Goal: Communication & Community: Answer question/provide support

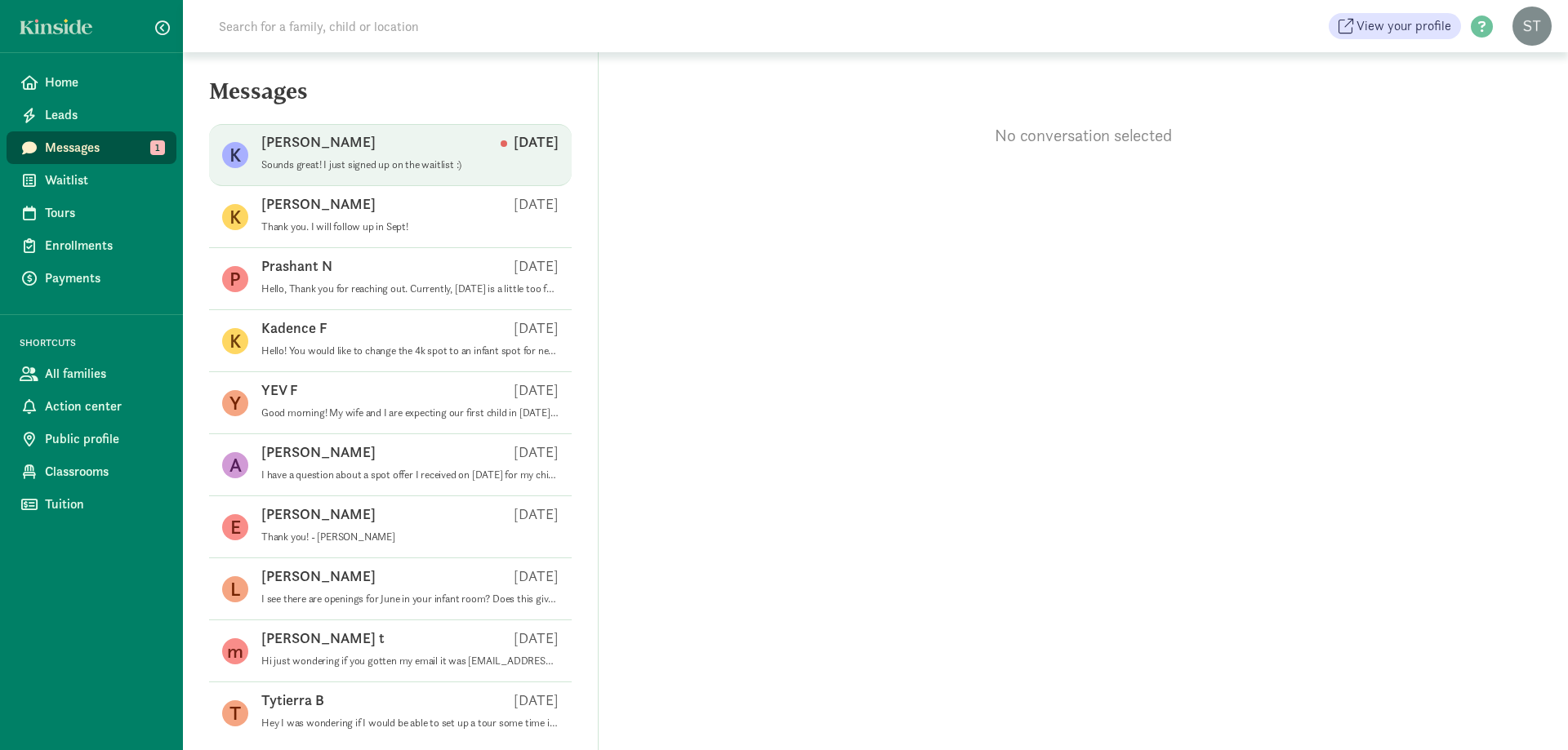
click at [415, 153] on div "Kate E Aug 14" at bounding box center [410, 146] width 297 height 26
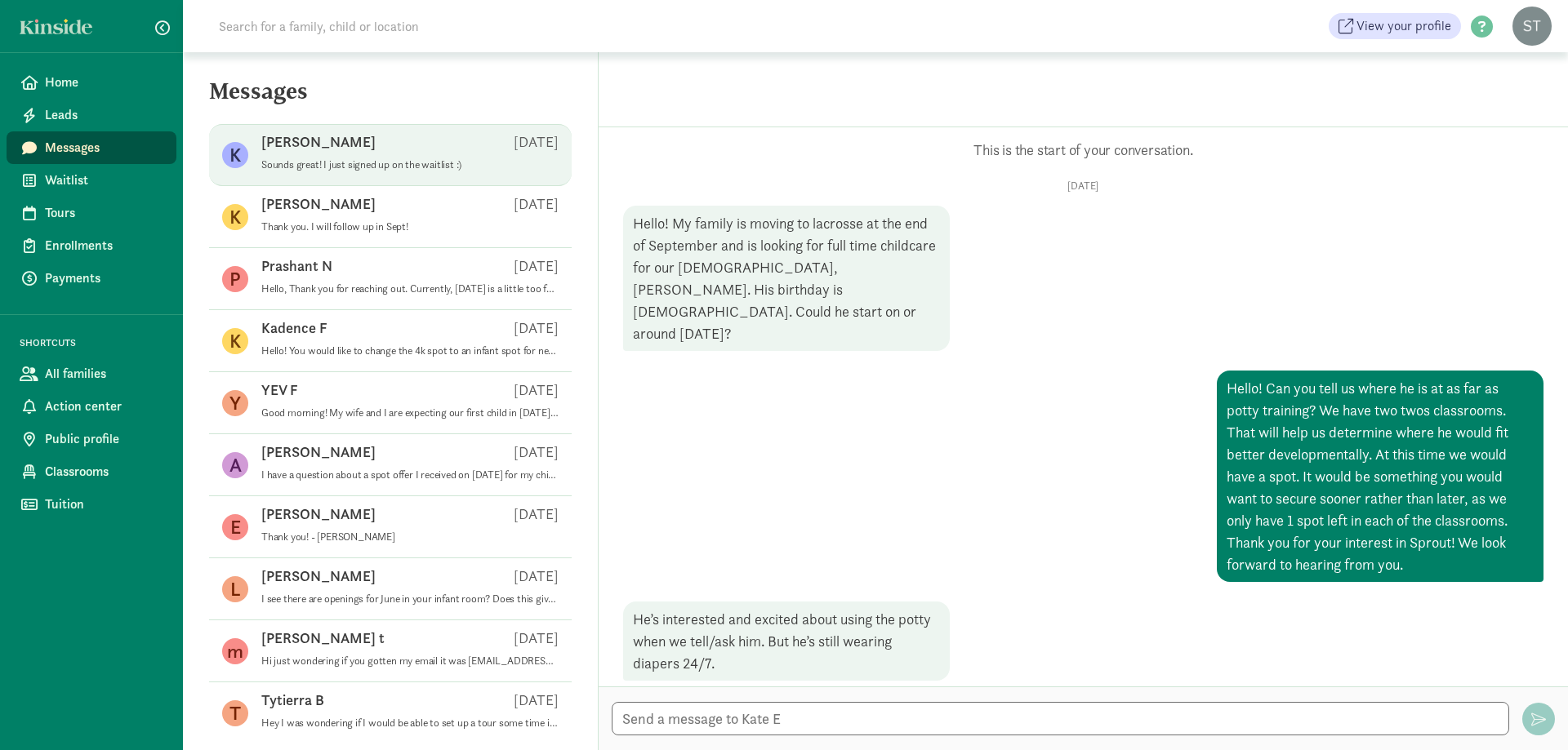
scroll to position [566, 0]
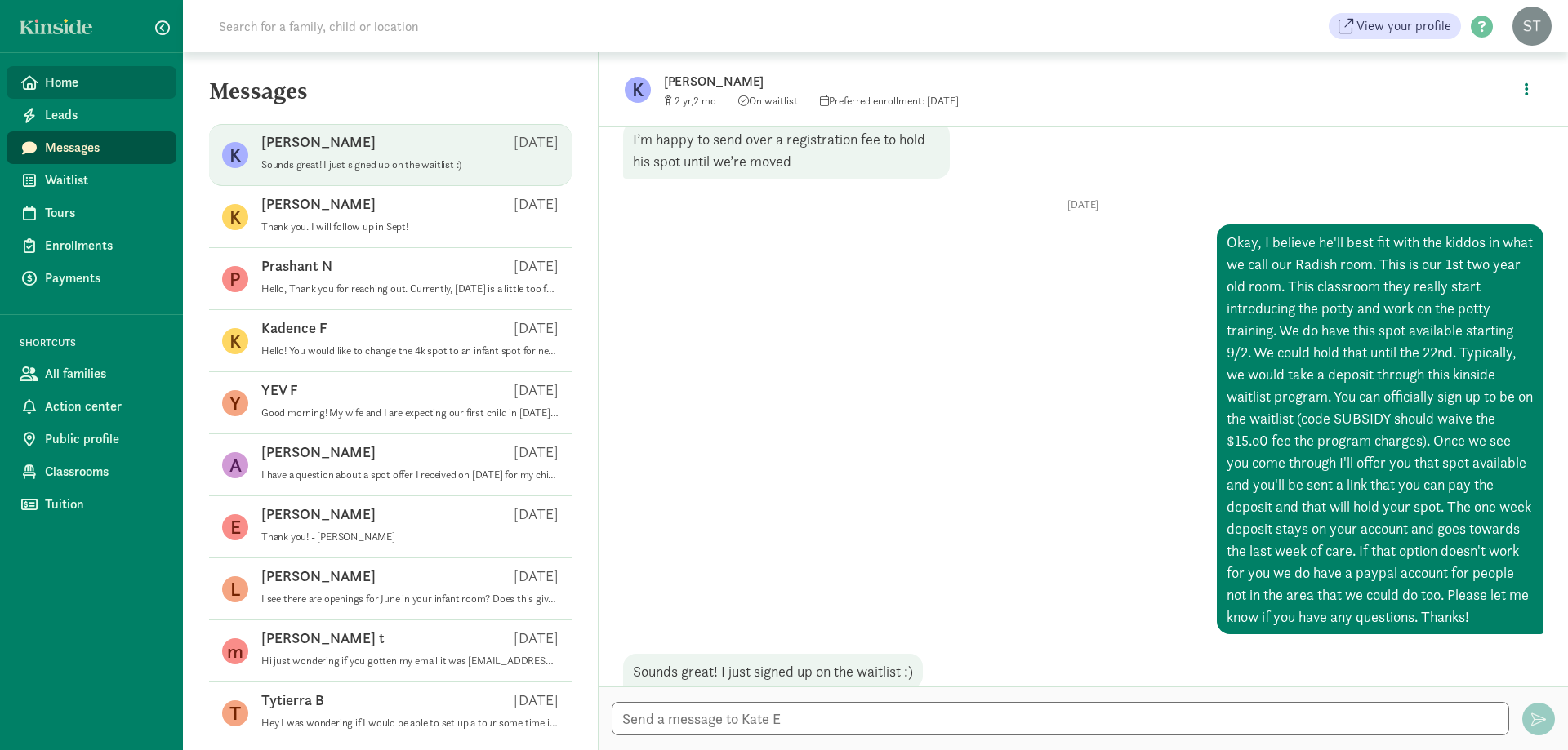
click at [97, 80] on span "Home" at bounding box center [104, 82] width 118 height 20
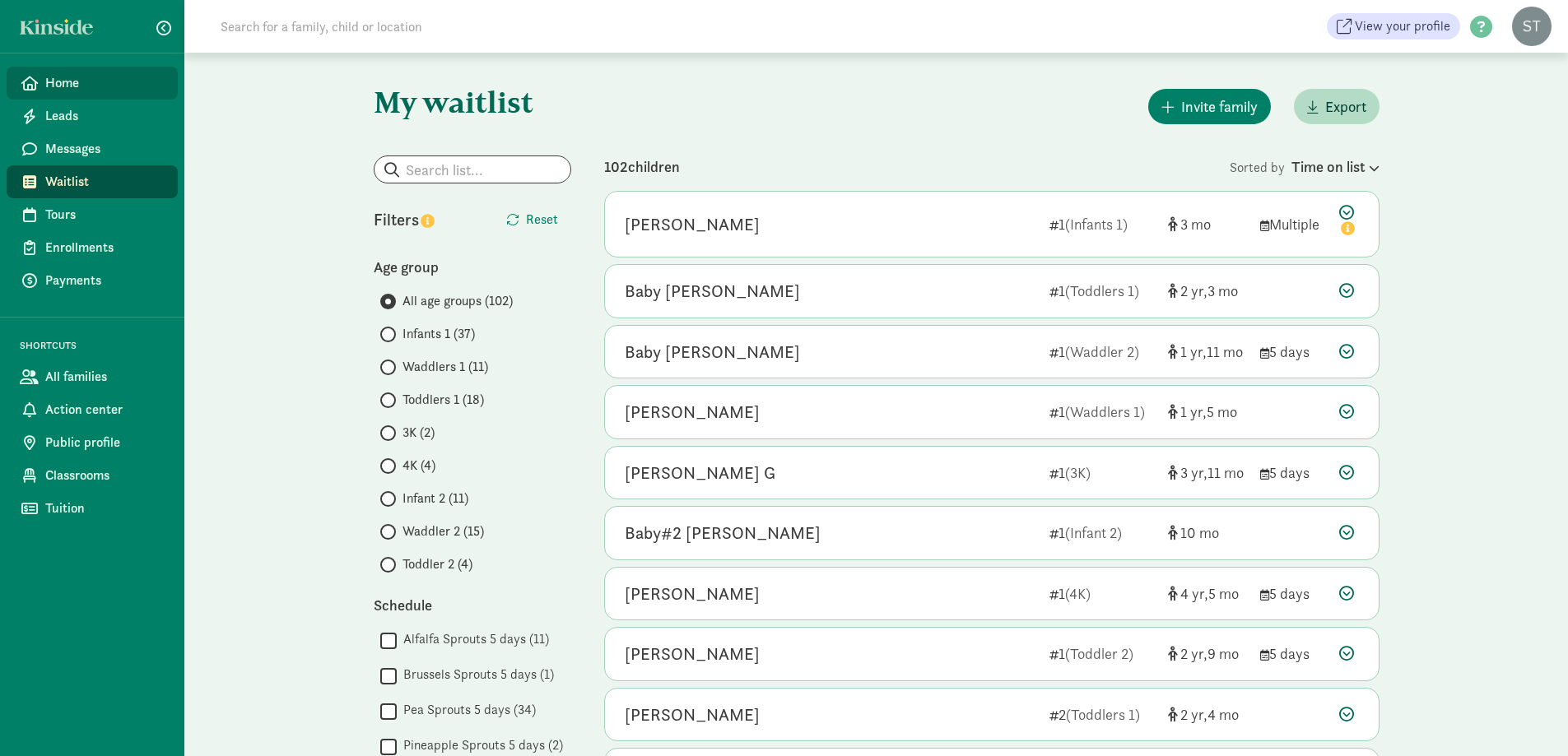
click at [82, 84] on span "Home" at bounding box center [105, 82] width 119 height 20
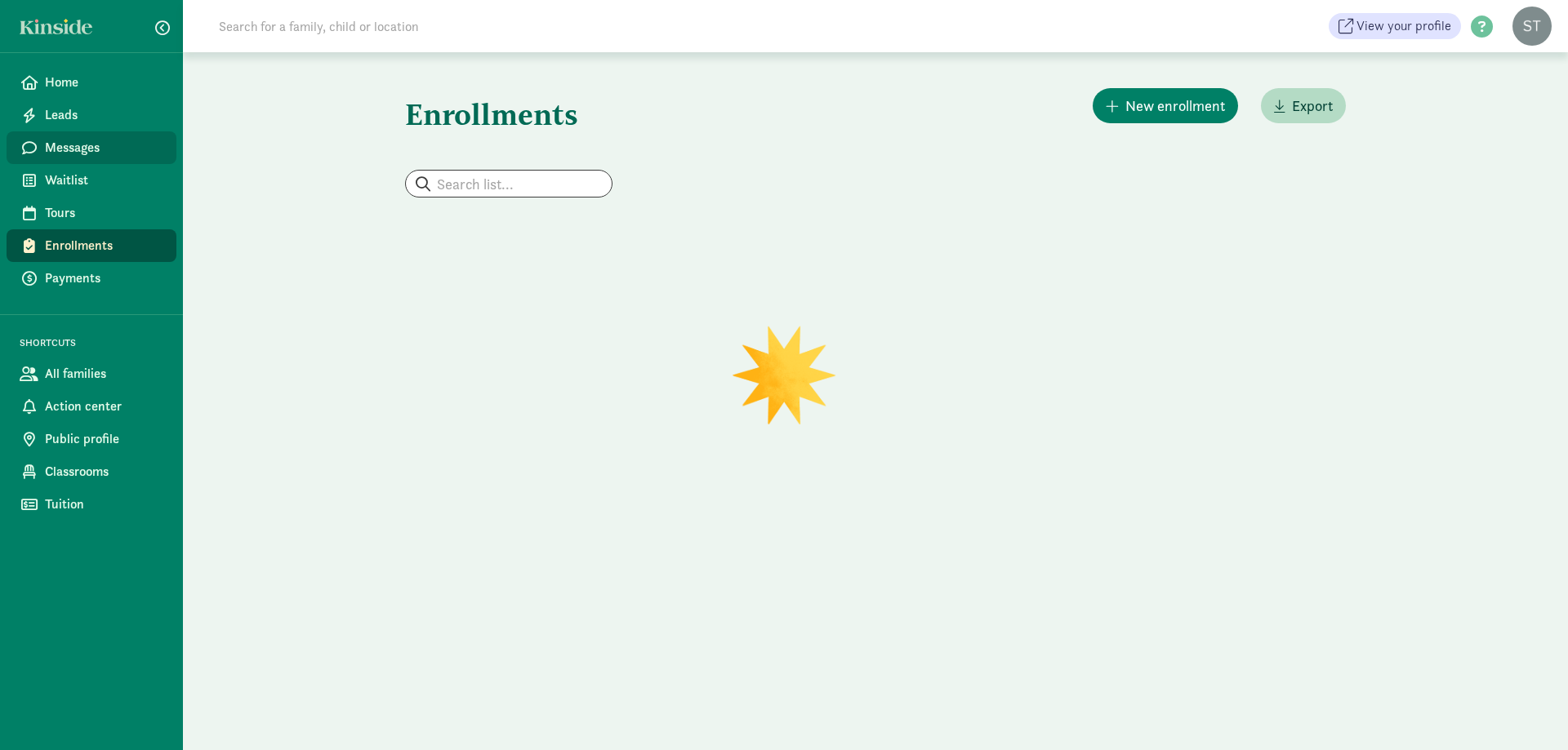
click at [87, 151] on span "Messages" at bounding box center [104, 148] width 118 height 20
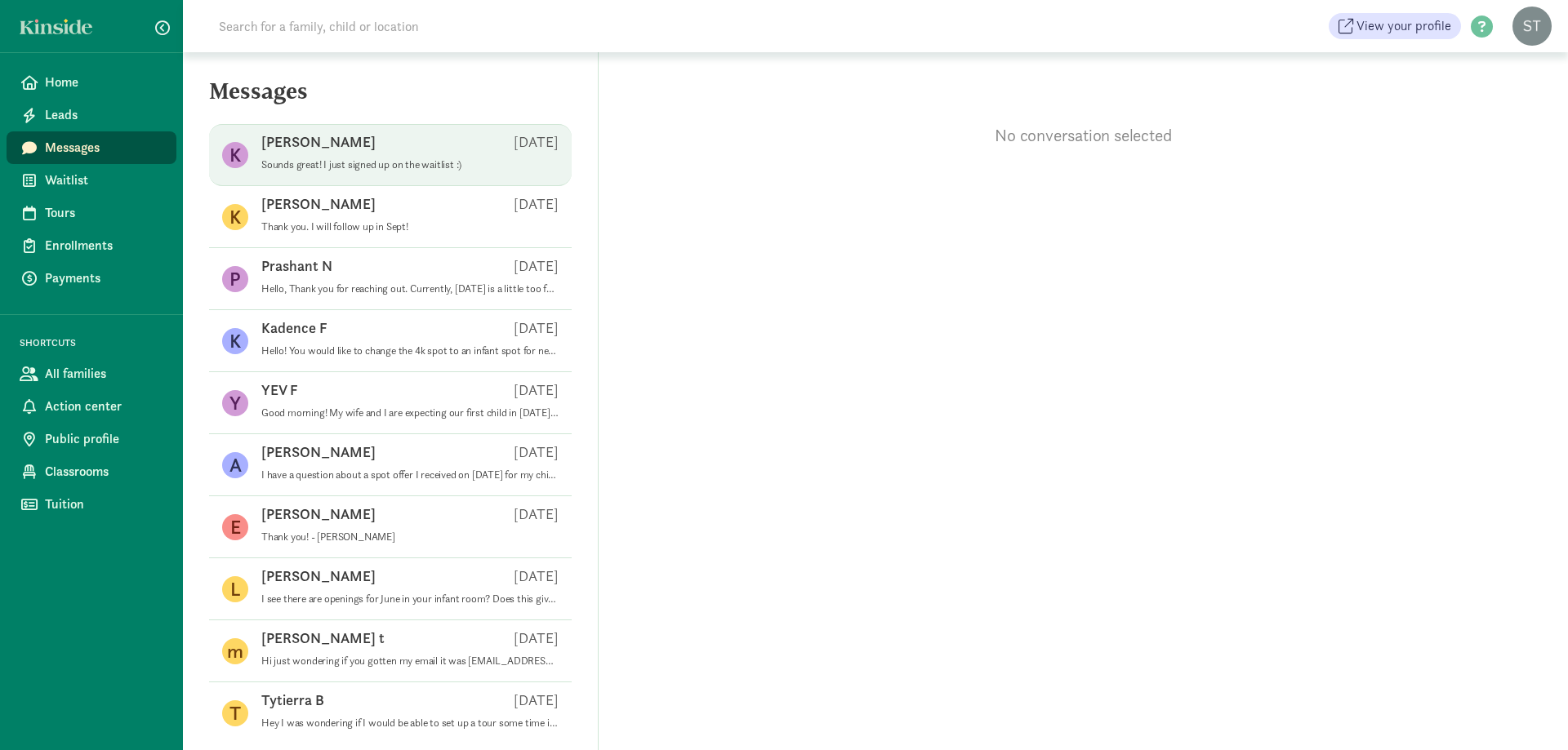
click at [412, 164] on p "Sounds great! I just signed up on the waitlist :)" at bounding box center [410, 164] width 297 height 13
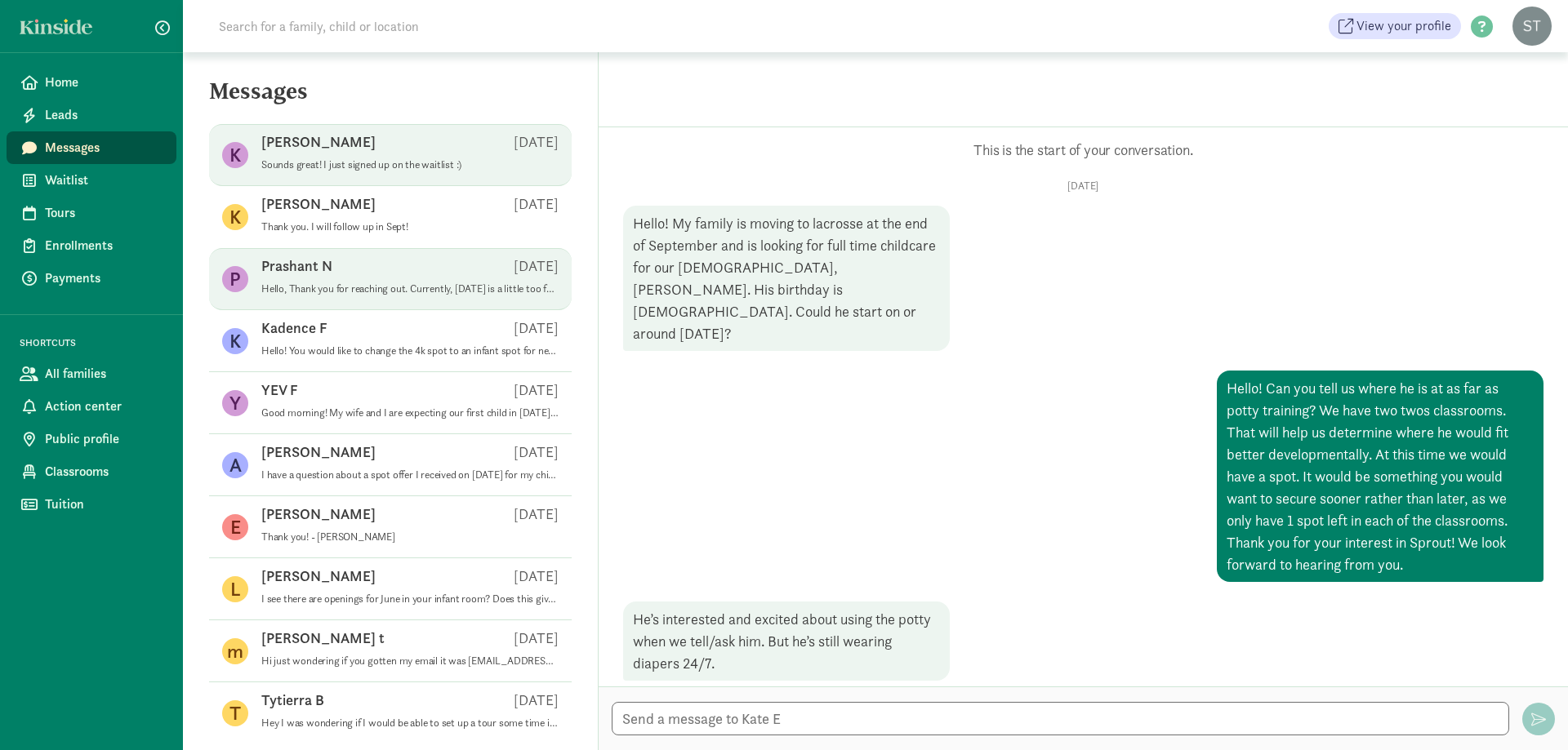
scroll to position [566, 0]
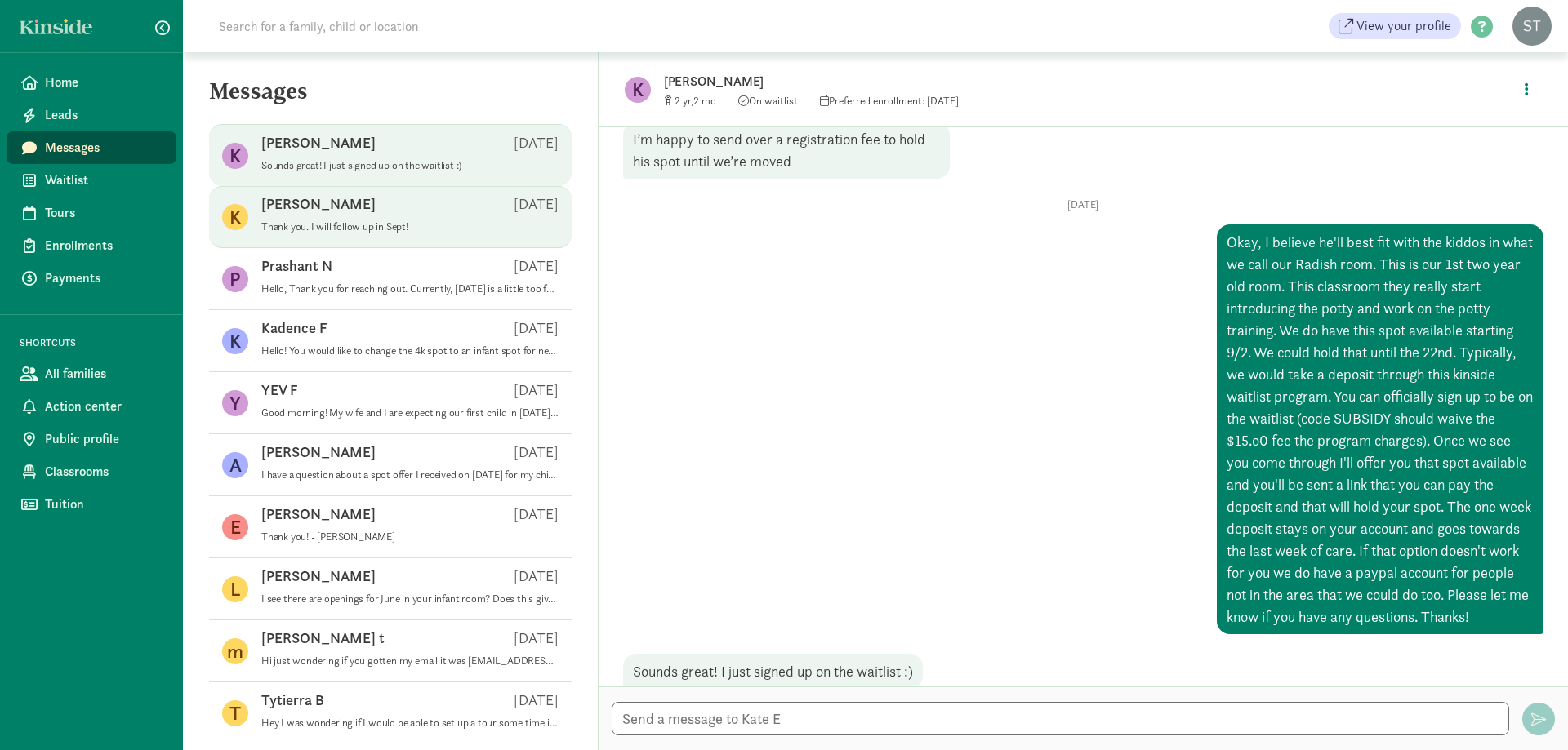
click at [373, 231] on p "Thank you. I will follow up in Sept!" at bounding box center [410, 227] width 297 height 13
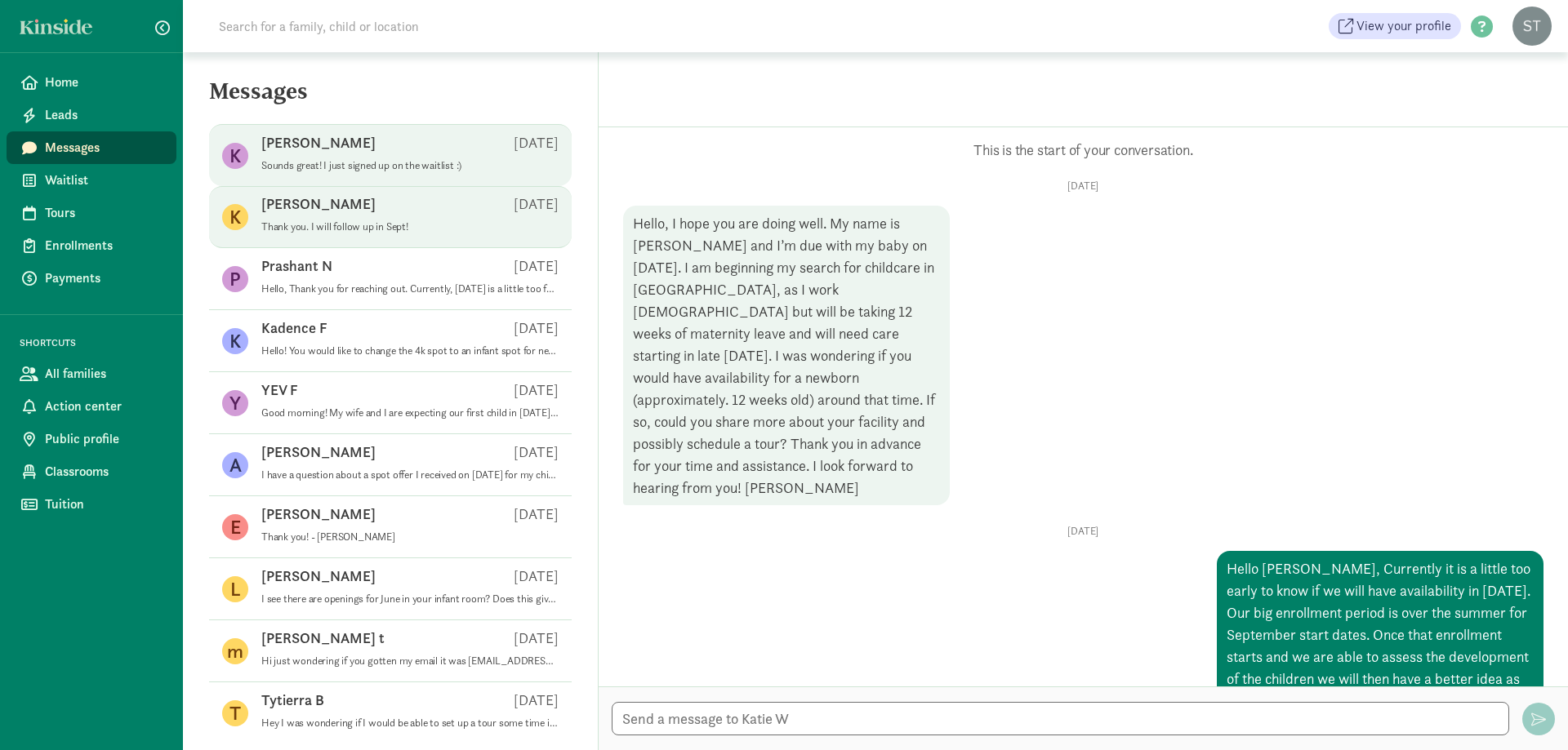
scroll to position [664, 0]
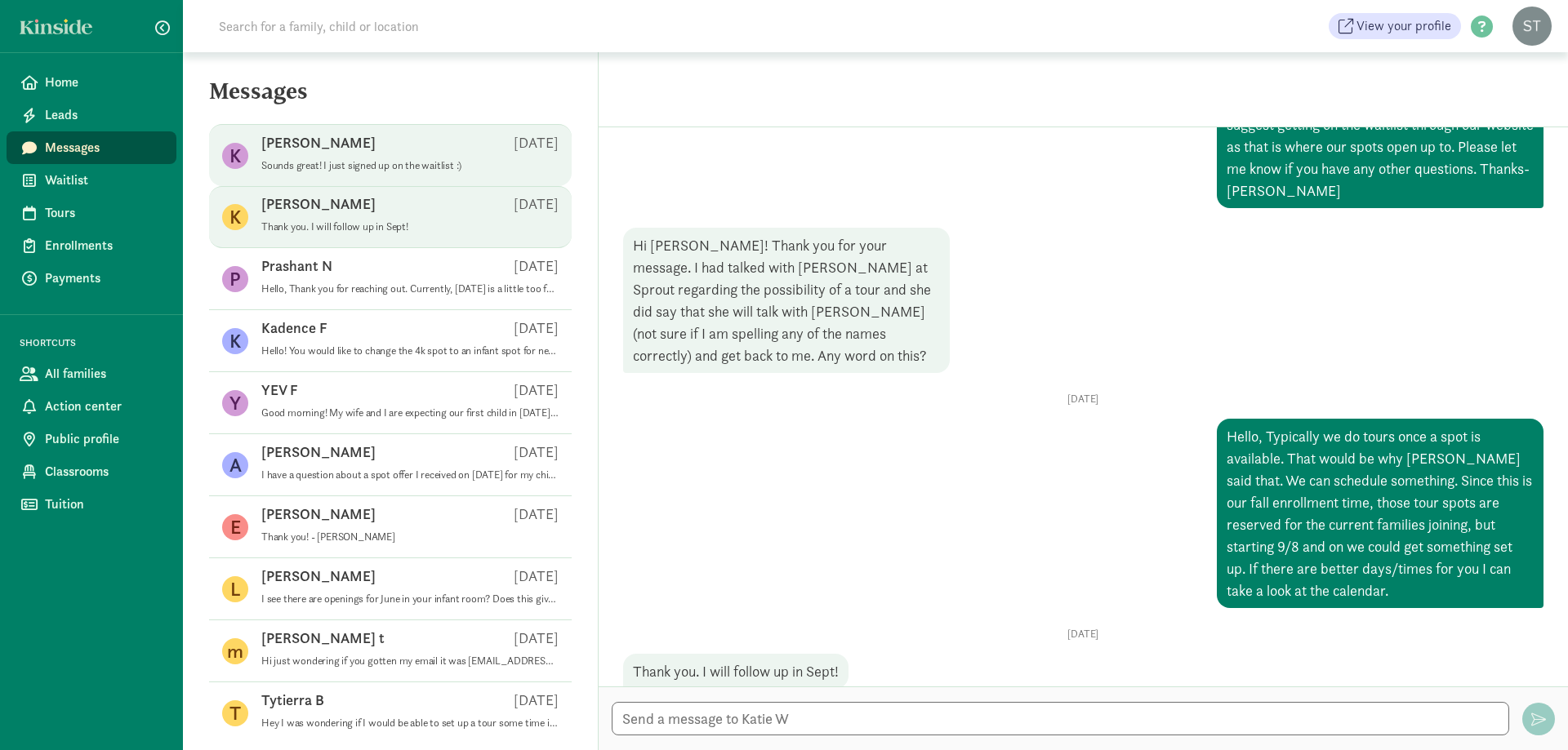
click at [399, 159] on p "Sounds great! I just signed up on the waitlist :)" at bounding box center [410, 165] width 297 height 13
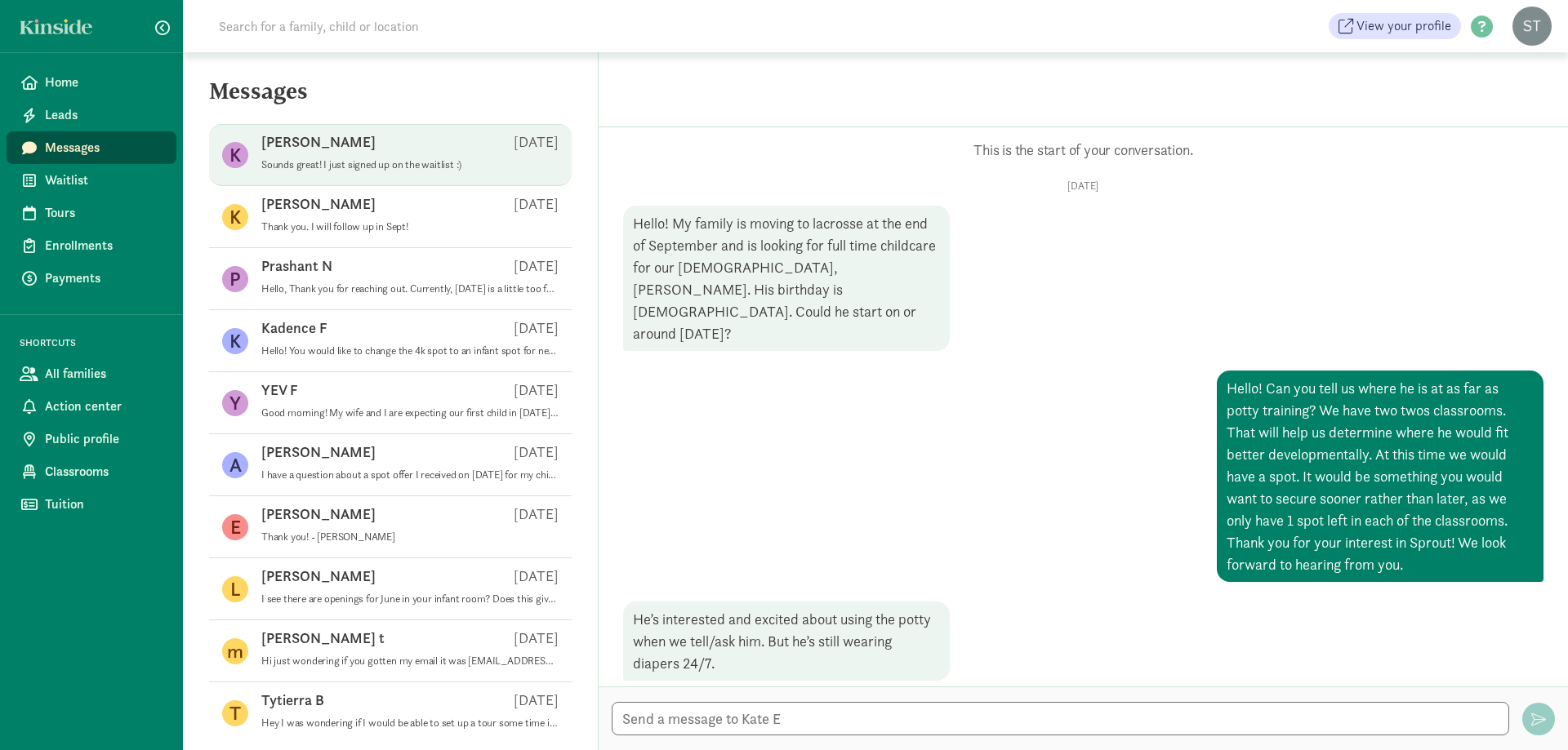
scroll to position [566, 0]
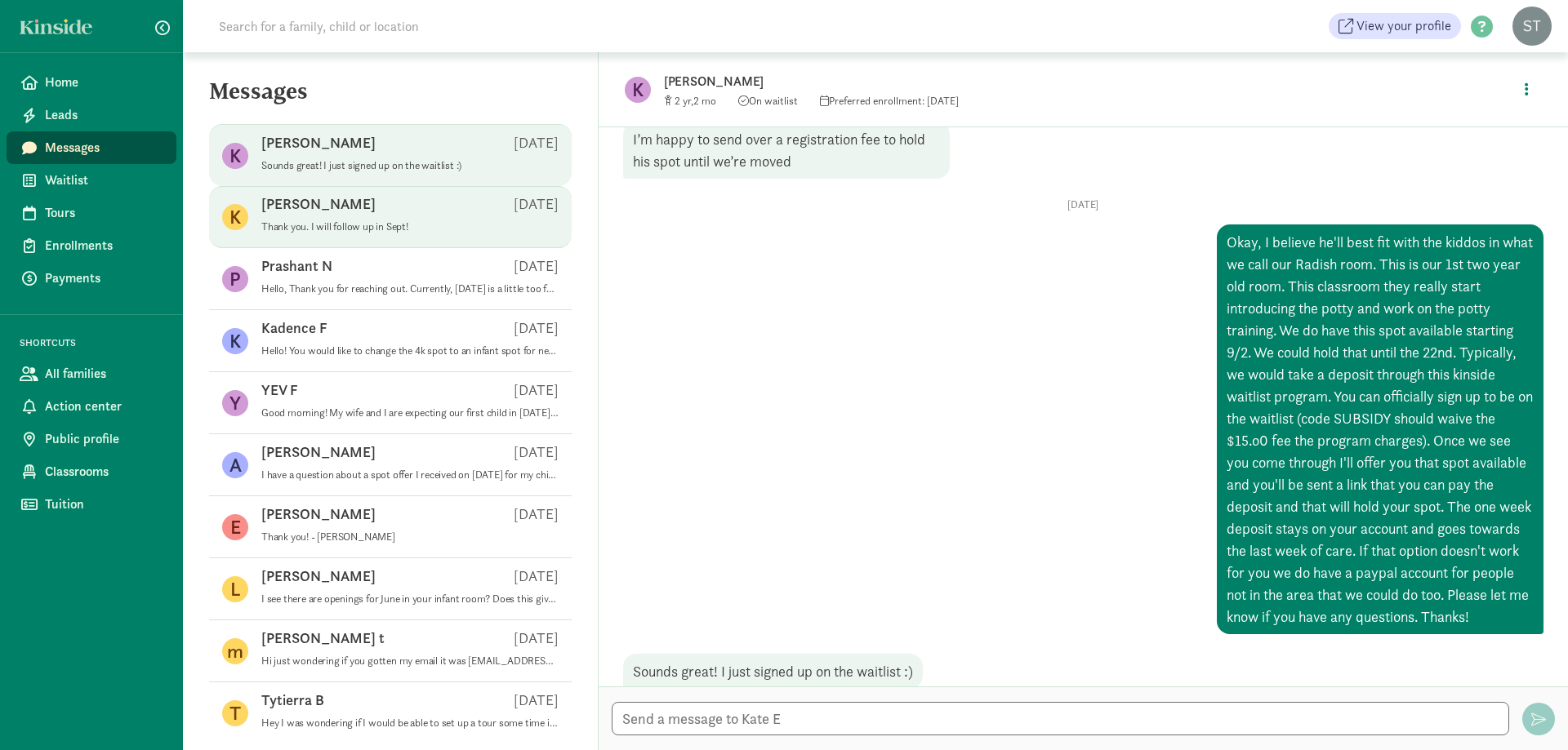
click at [371, 218] on div "Katie W Aug 13" at bounding box center [410, 208] width 297 height 26
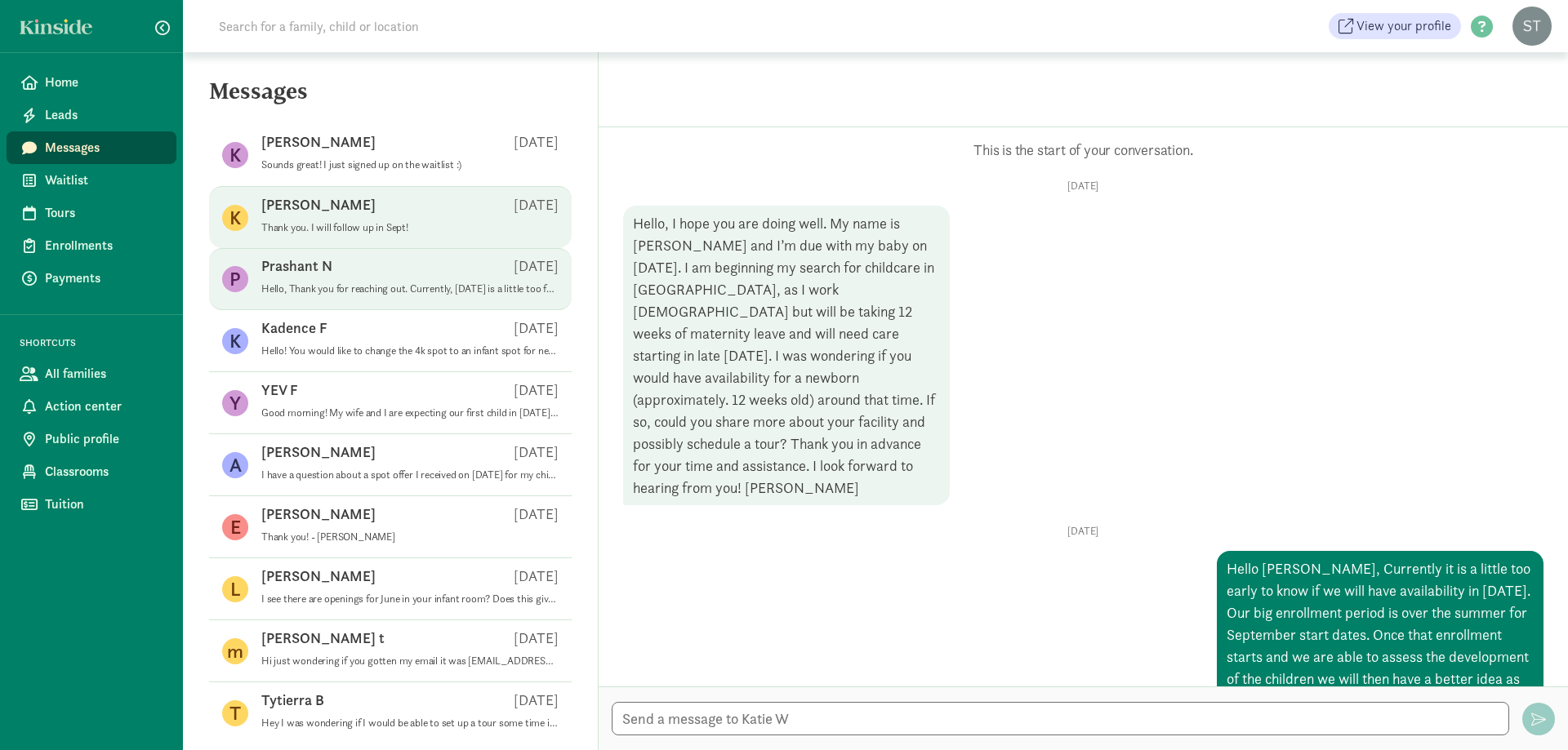
scroll to position [664, 0]
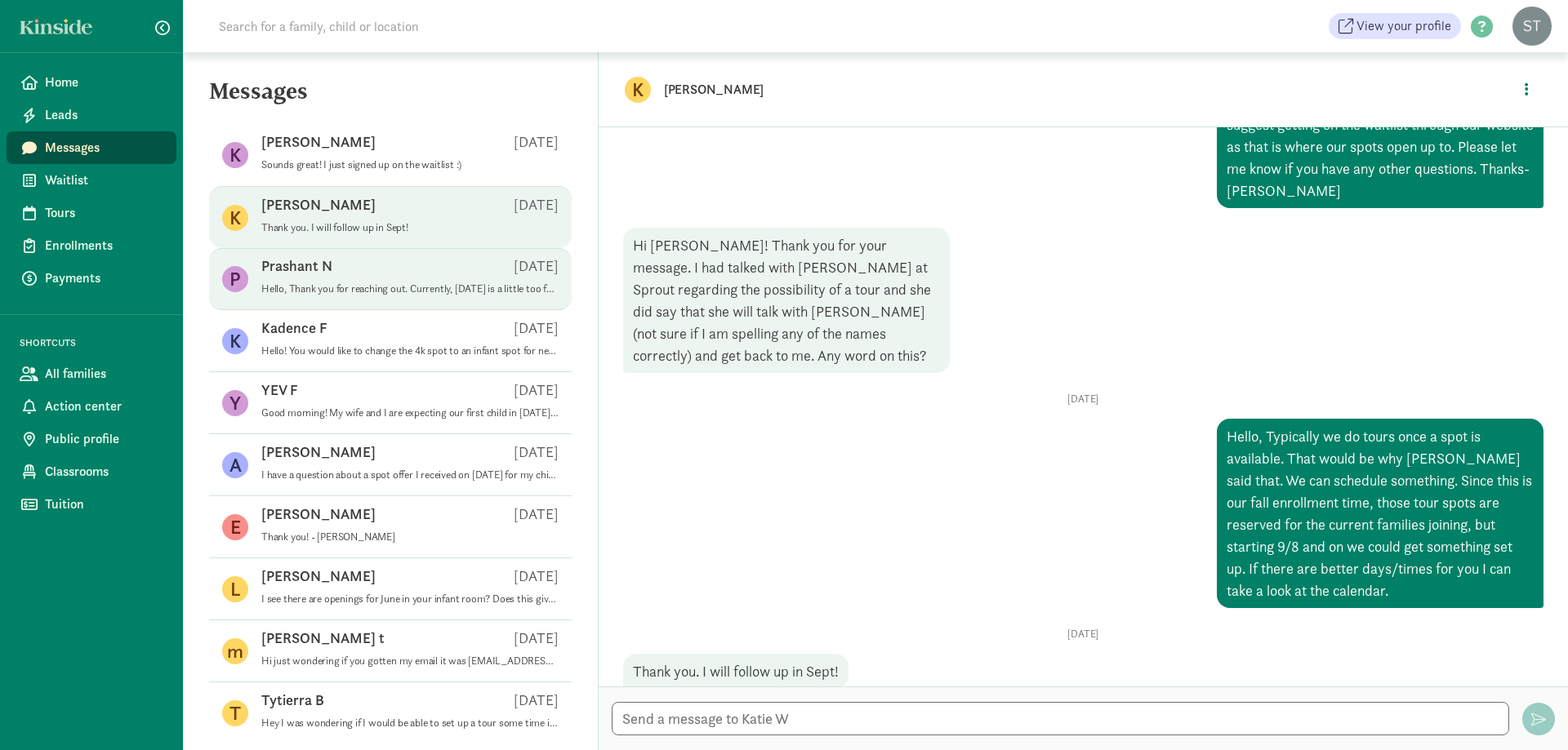
click at [370, 281] on div "Prashant N Aug 07" at bounding box center [410, 270] width 297 height 26
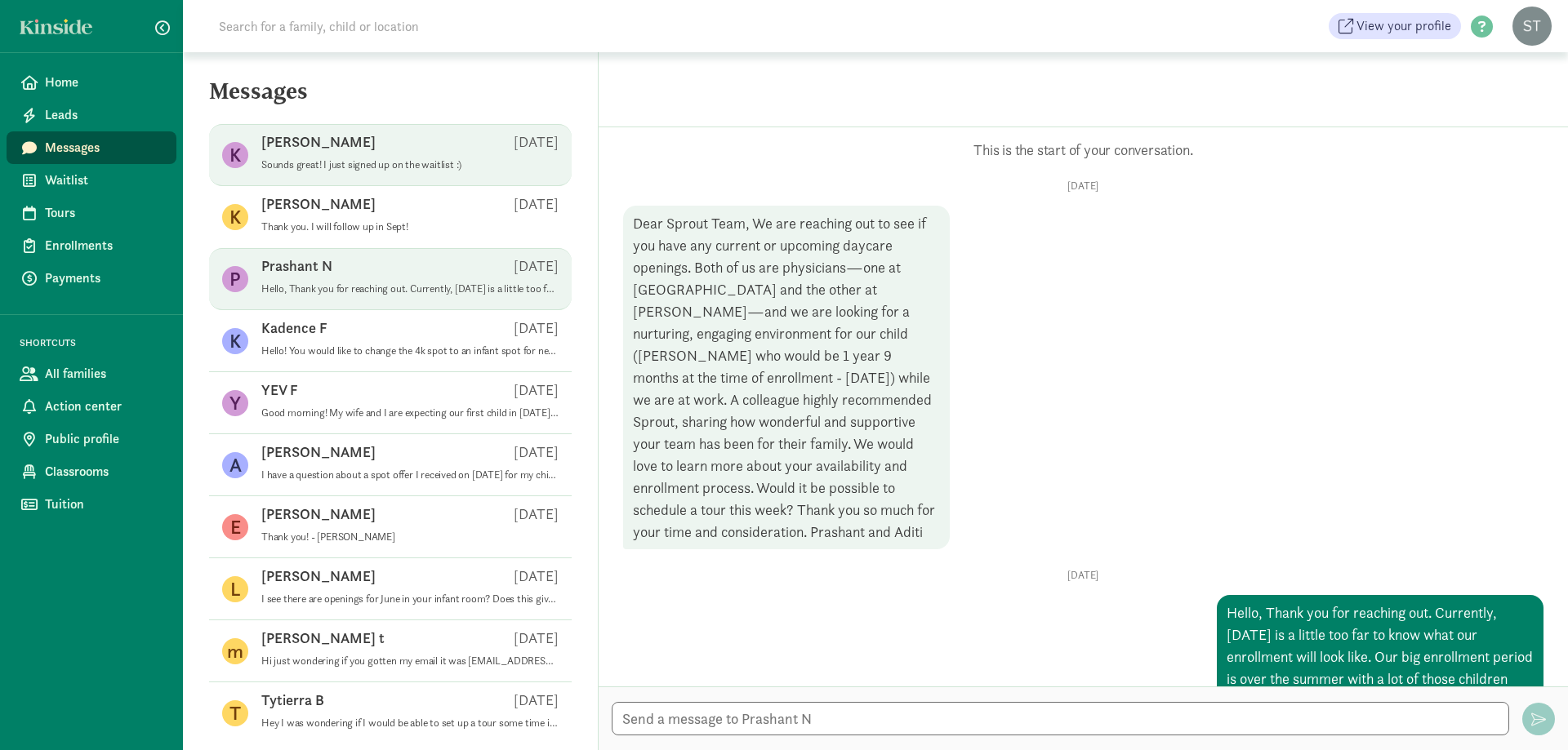
scroll to position [338, 0]
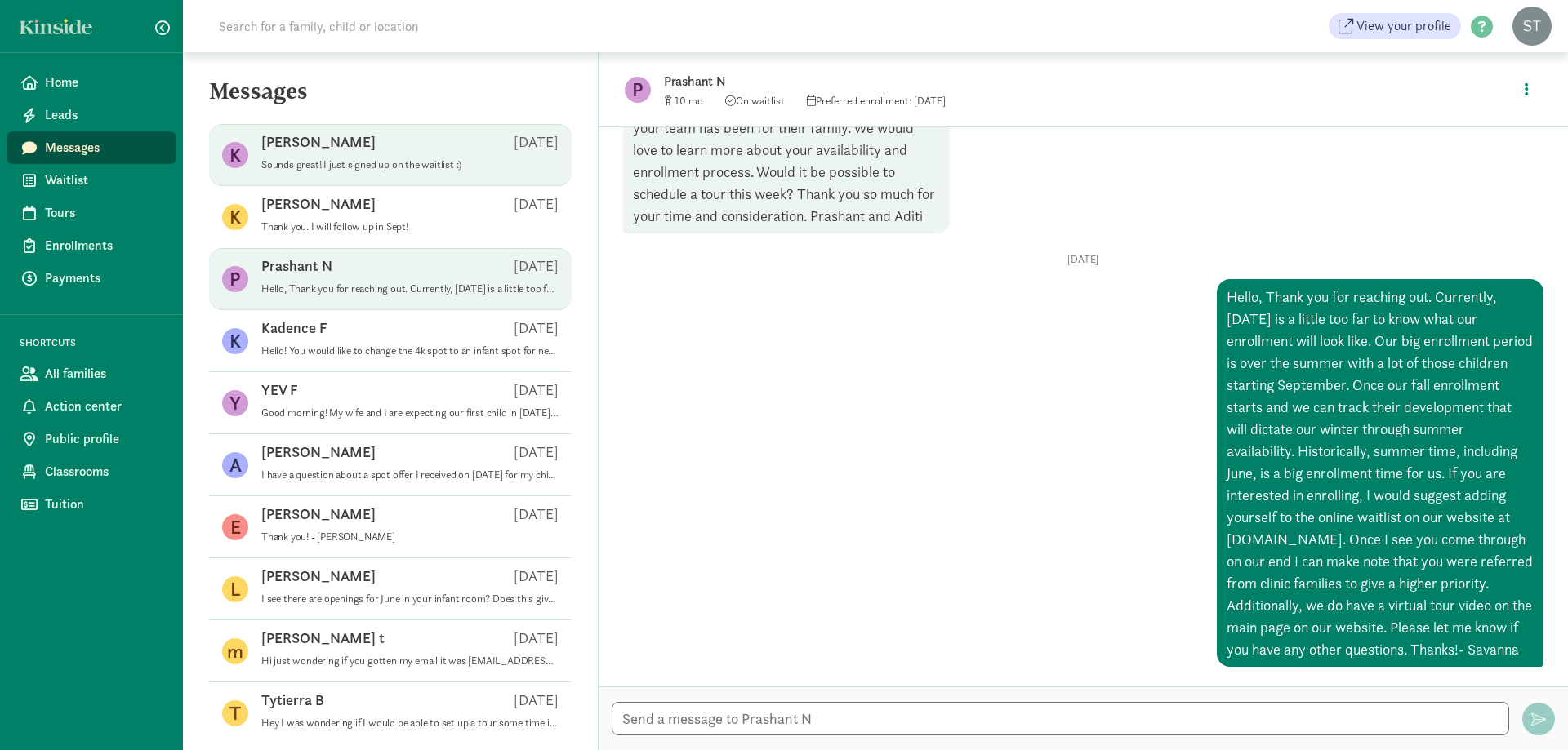
click at [394, 163] on p "Sounds great! I just signed up on the waitlist :)" at bounding box center [410, 164] width 297 height 13
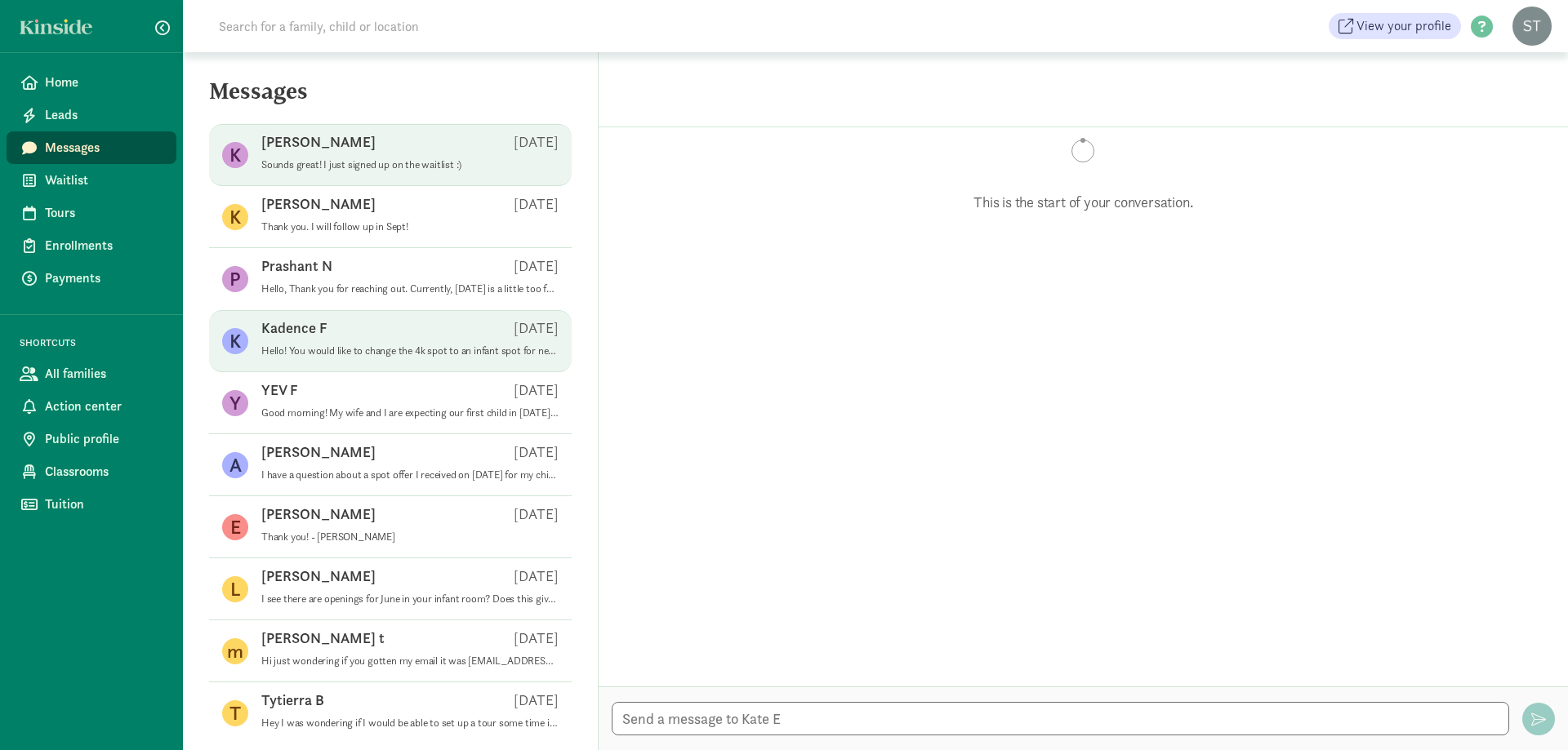
scroll to position [566, 0]
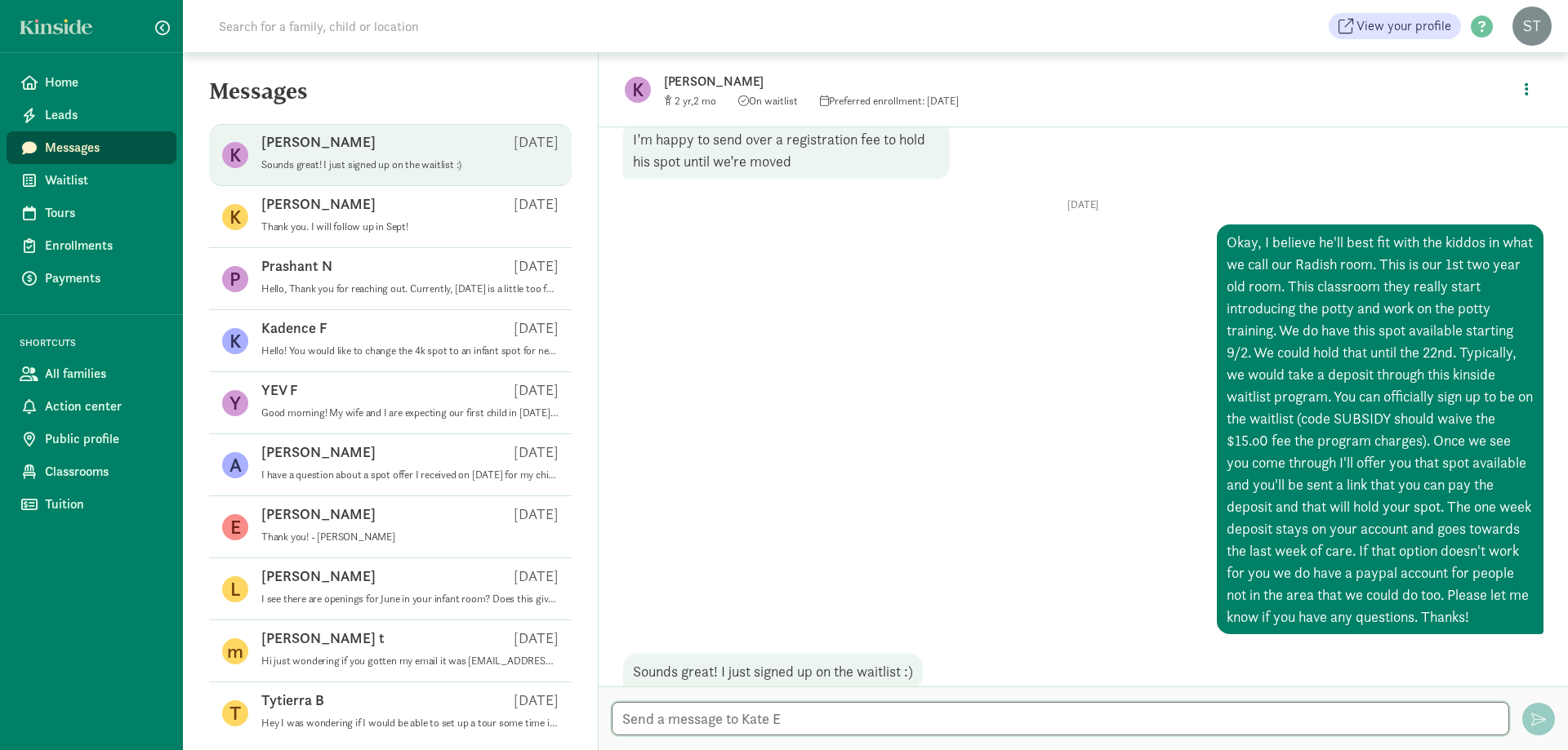
click at [734, 713] on textarea at bounding box center [1060, 719] width 897 height 34
click at [73, 473] on span "Classrooms" at bounding box center [104, 472] width 118 height 20
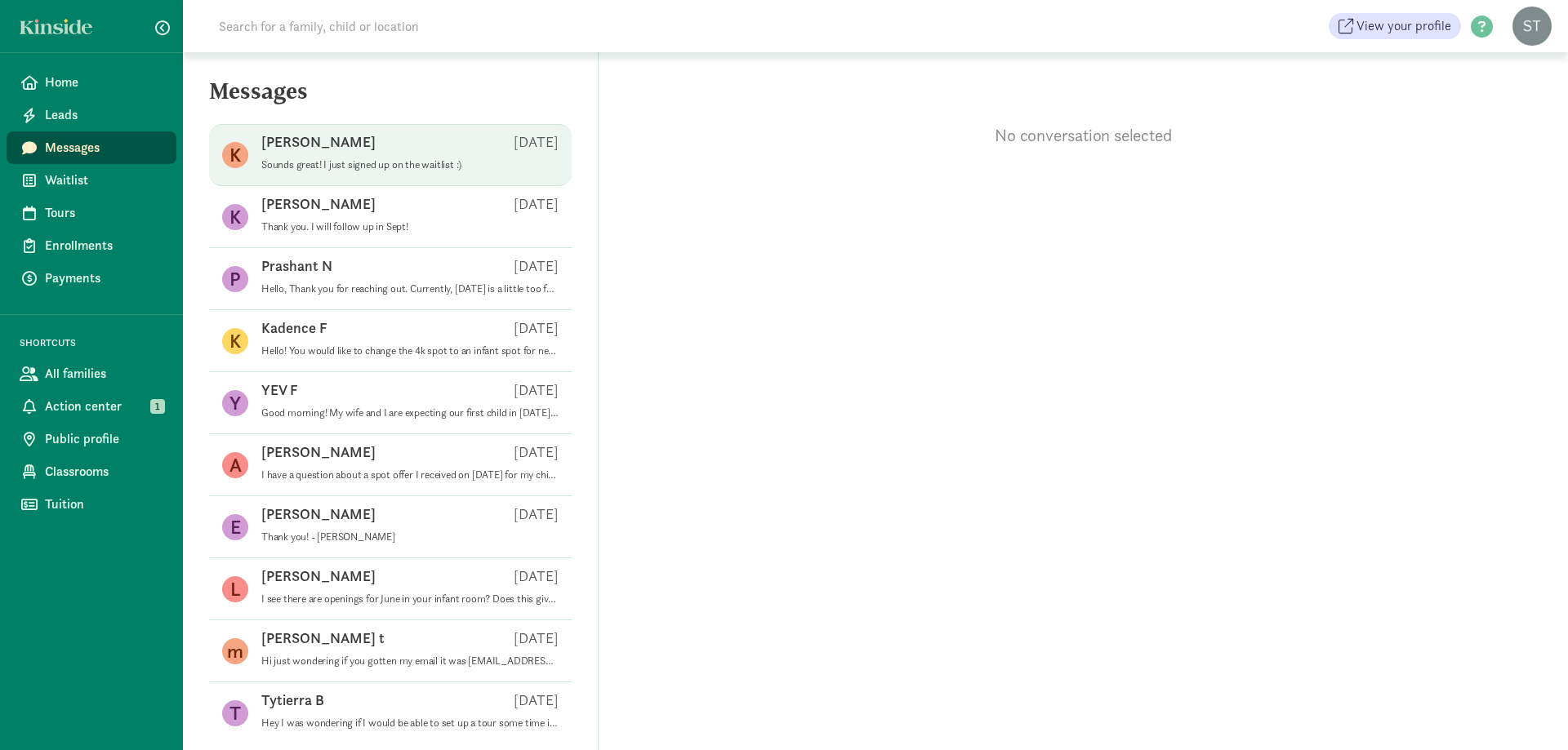
click at [321, 165] on p "Sounds great! I just signed up on the waitlist :)" at bounding box center [410, 164] width 297 height 13
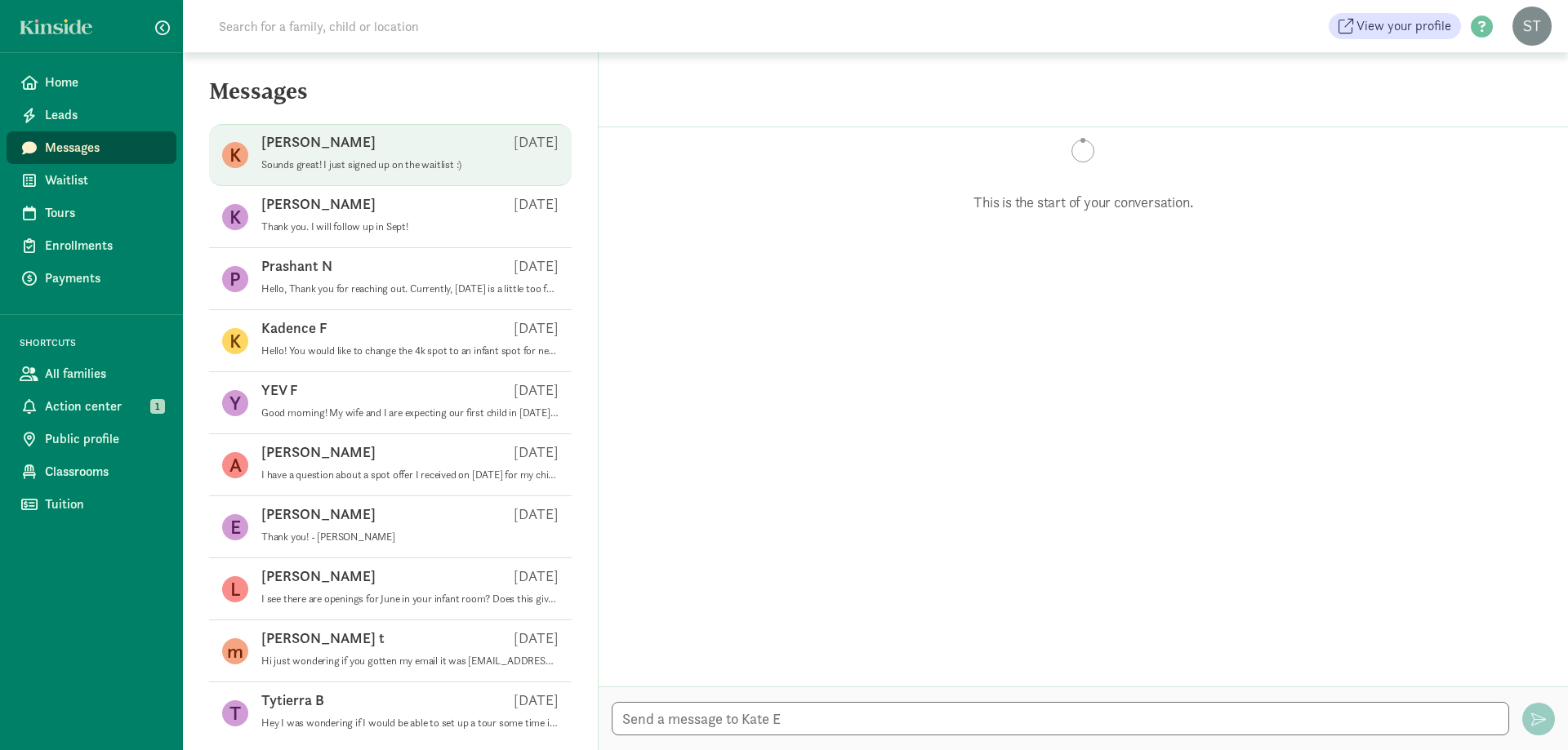
scroll to position [566, 0]
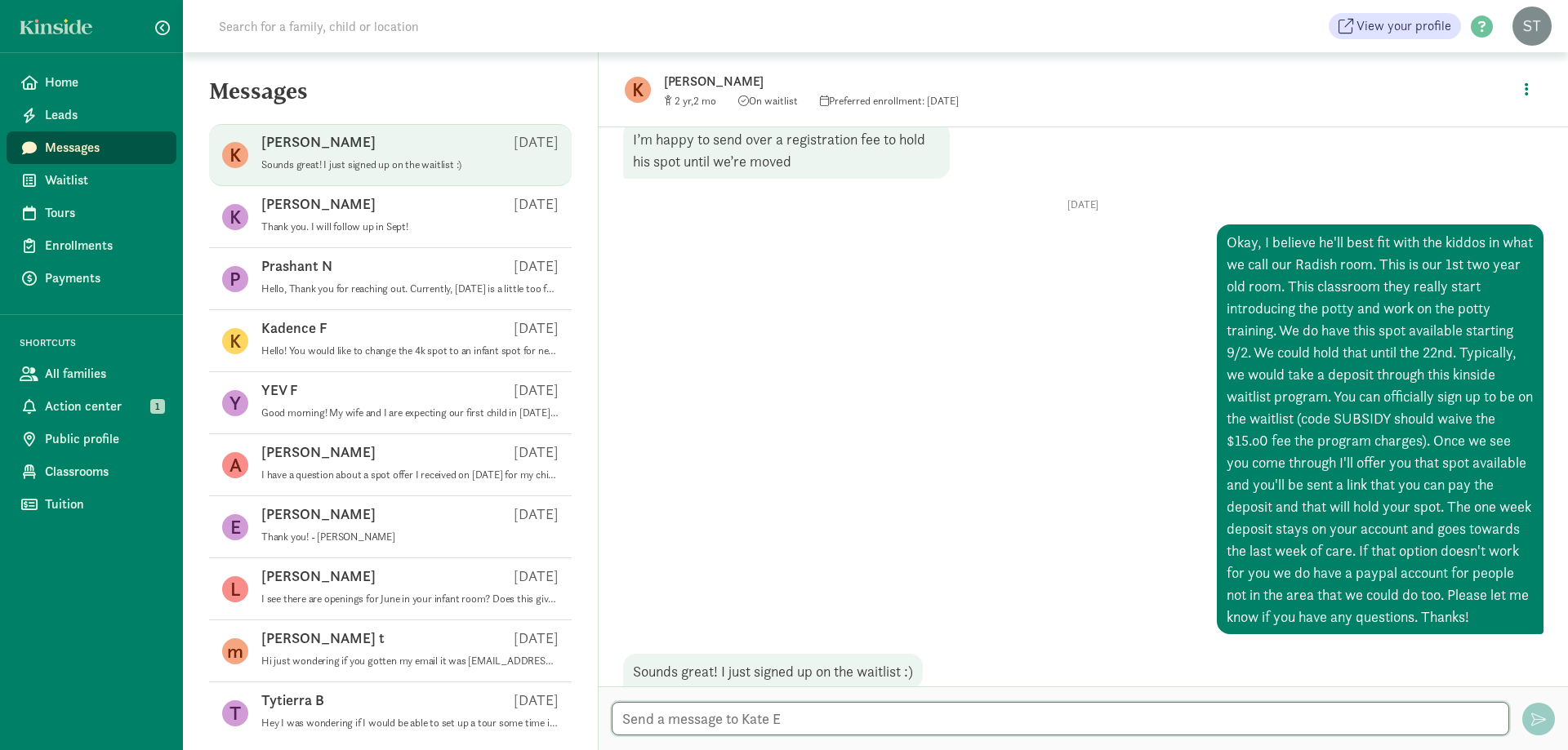
click at [765, 703] on textarea at bounding box center [1060, 719] width 897 height 34
type textarea "I just offered you the enrollment spot."
click at [111, 248] on span "Enrollments" at bounding box center [104, 245] width 118 height 20
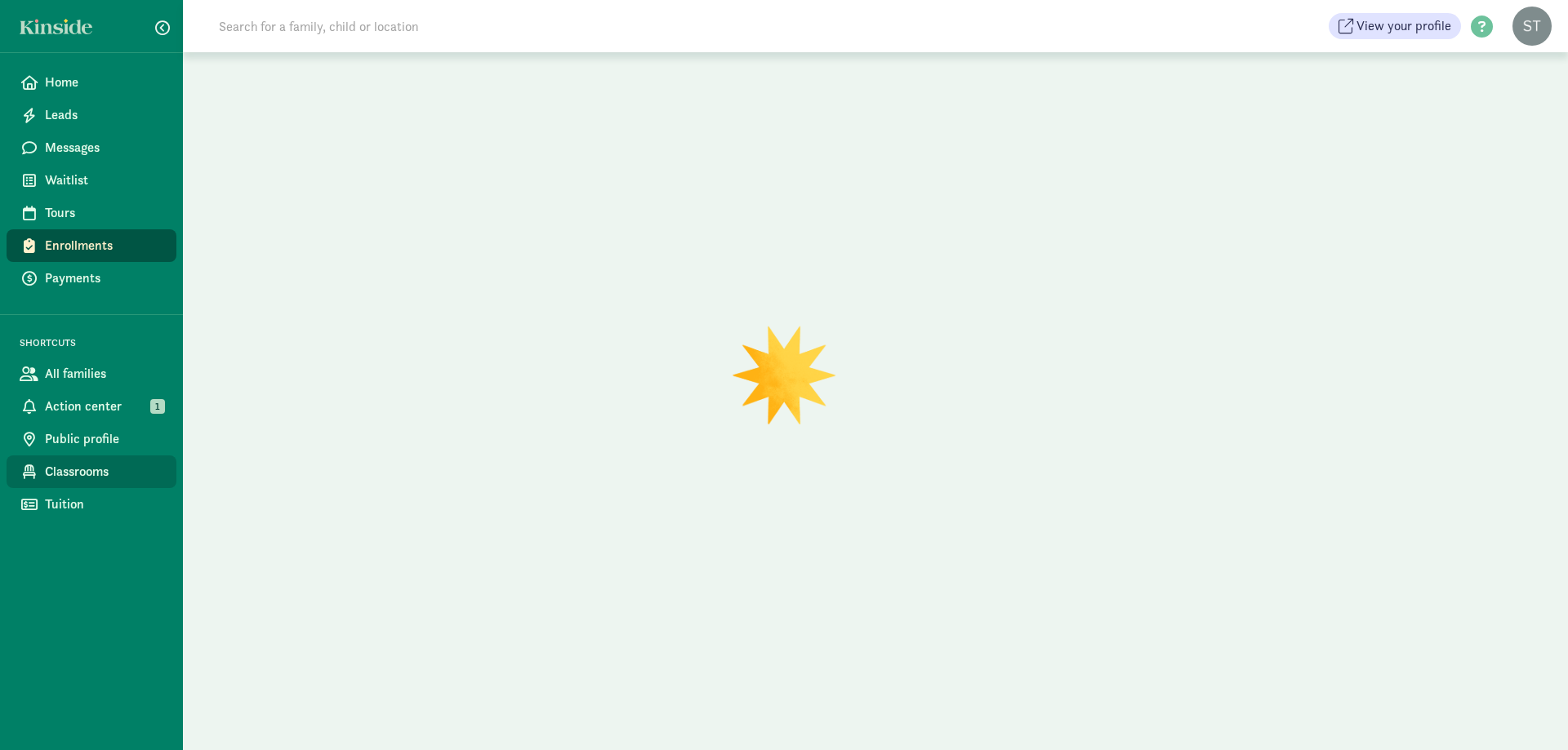
click at [72, 472] on span "Classrooms" at bounding box center [104, 472] width 118 height 20
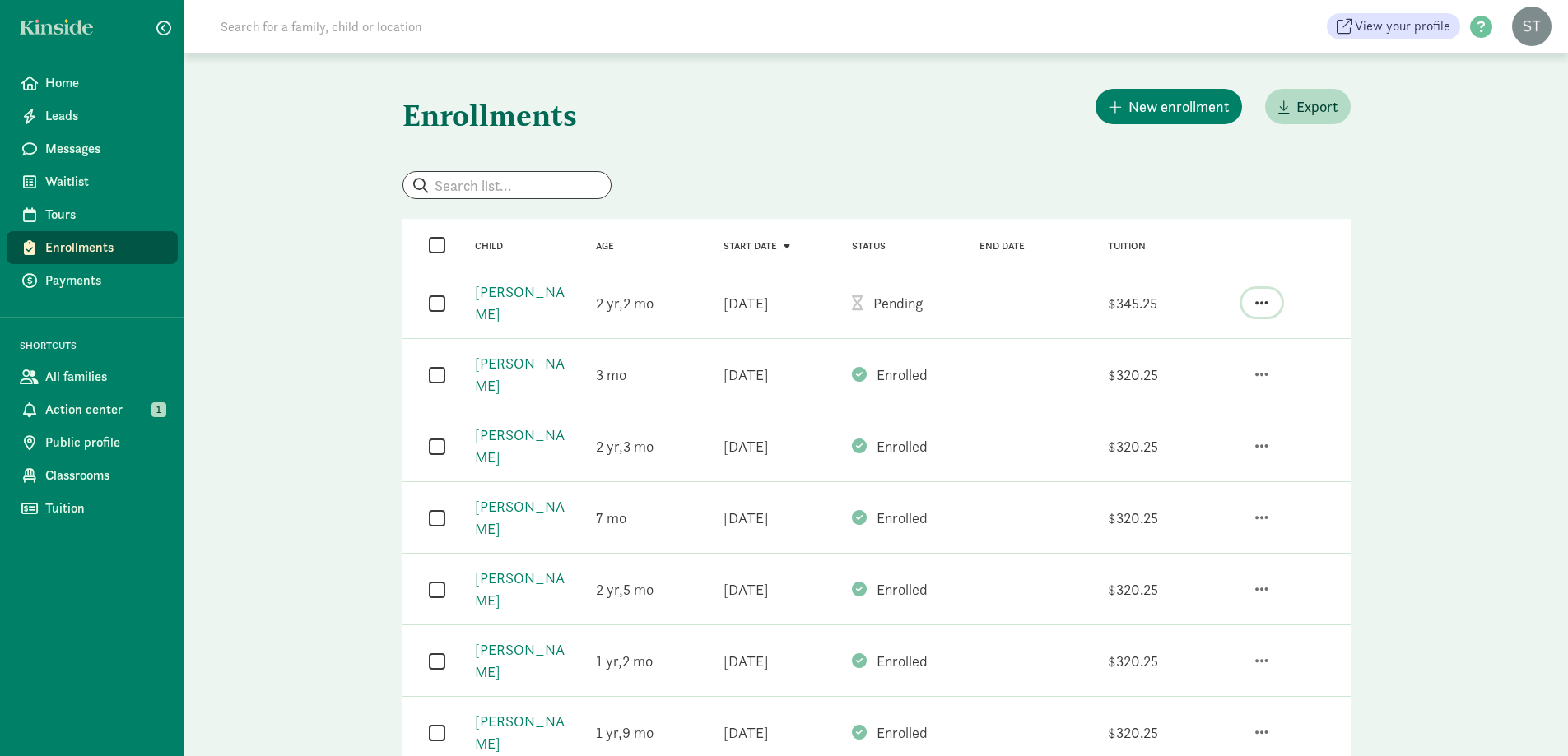
click at [1261, 302] on span "button" at bounding box center [1261, 303] width 13 height 15
click at [1186, 248] on div "Edit enrollment" at bounding box center [1193, 259] width 153 height 22
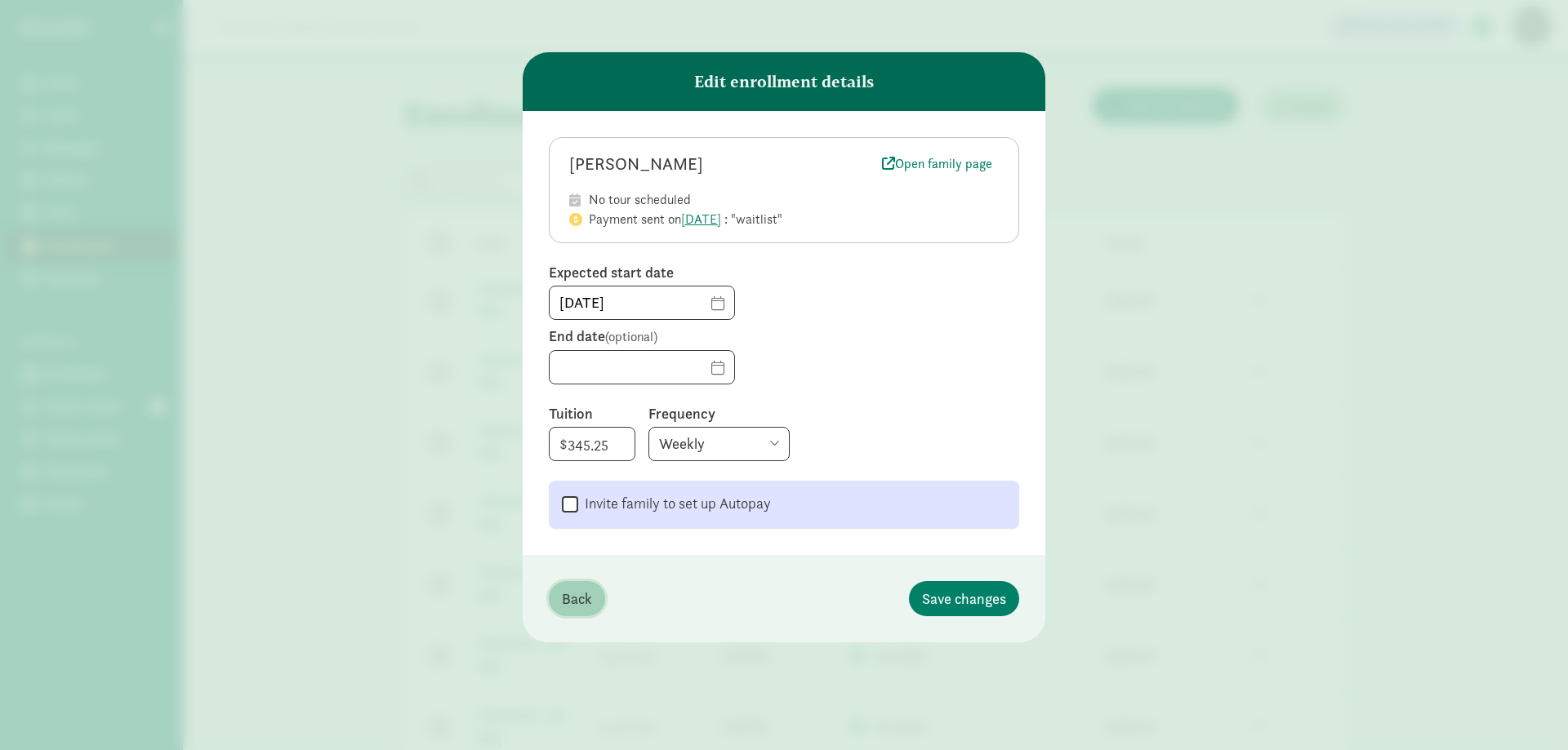
click at [582, 600] on span "Back" at bounding box center [577, 598] width 30 height 22
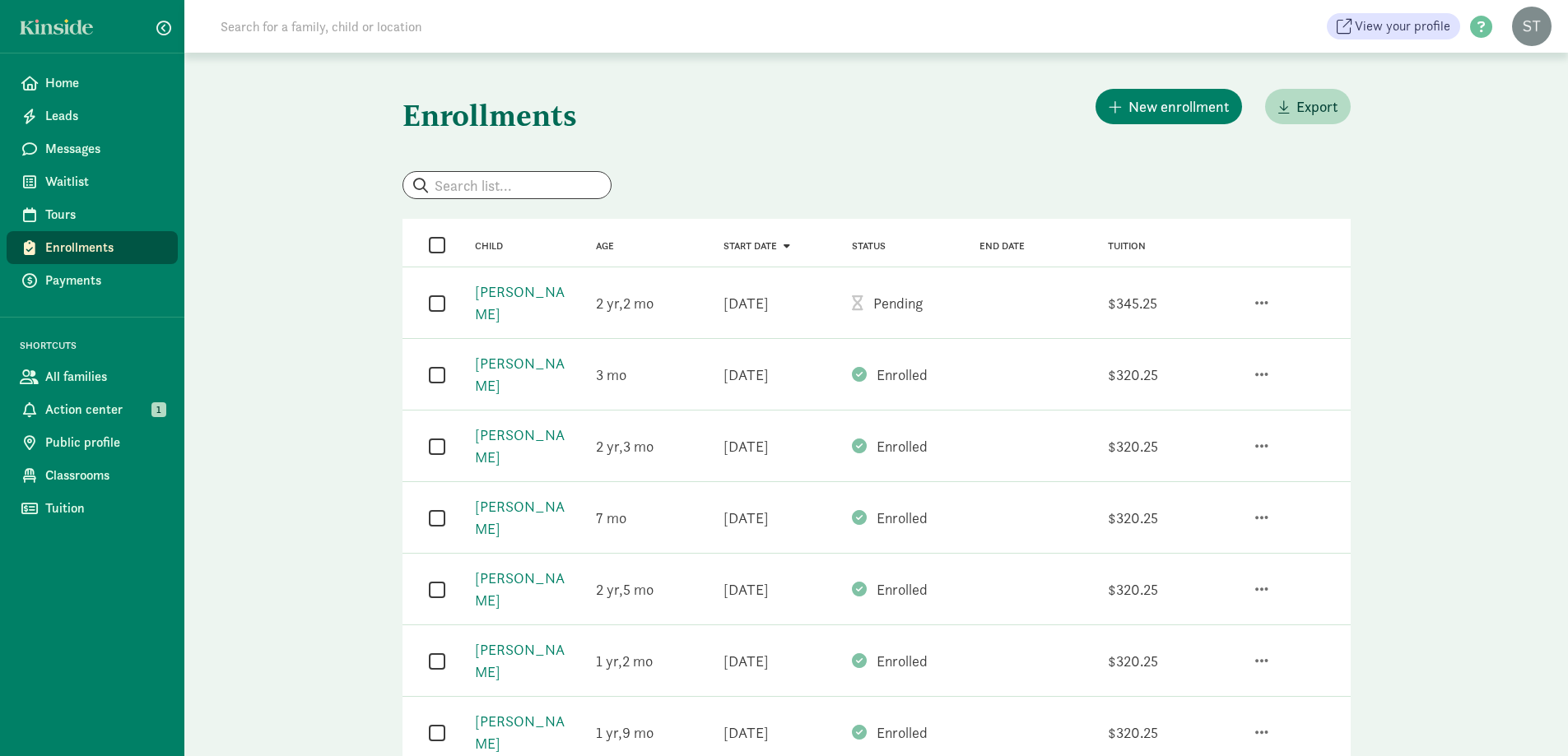
click at [765, 308] on div "09/21/2025" at bounding box center [746, 302] width 45 height 22
click at [126, 152] on span "Messages" at bounding box center [105, 149] width 119 height 20
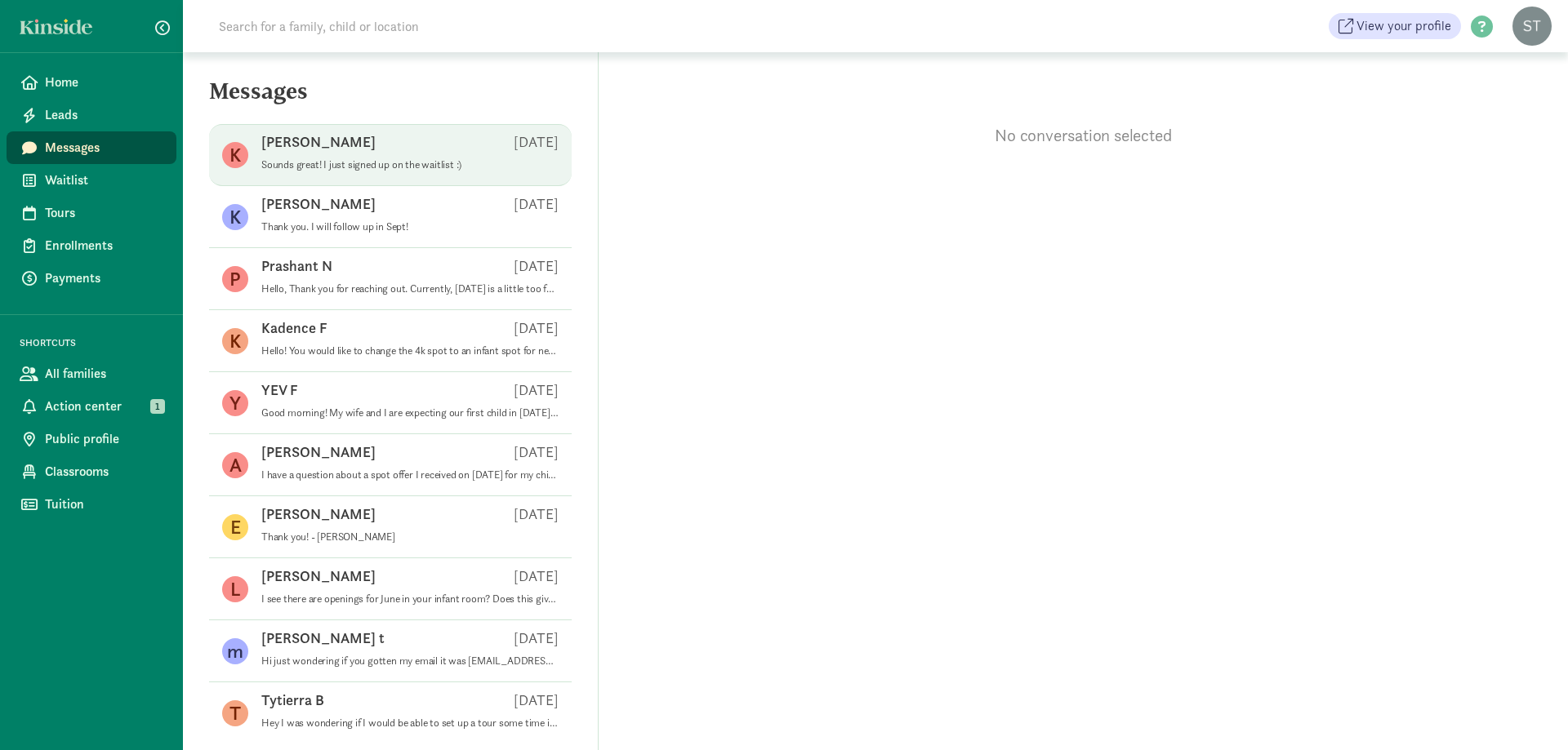
click at [425, 163] on p "Sounds great! I just signed up on the waitlist :)" at bounding box center [410, 164] width 297 height 13
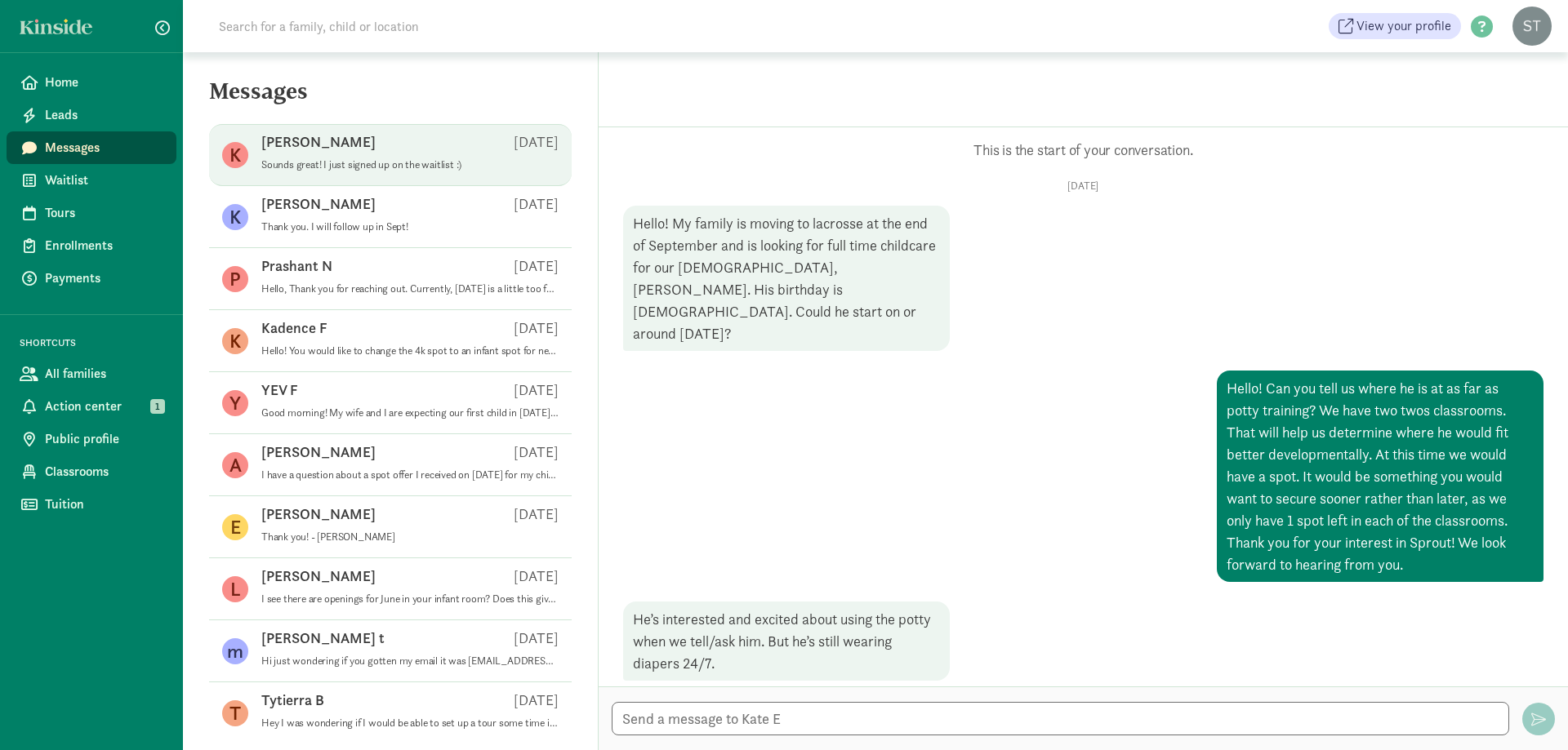
scroll to position [566, 0]
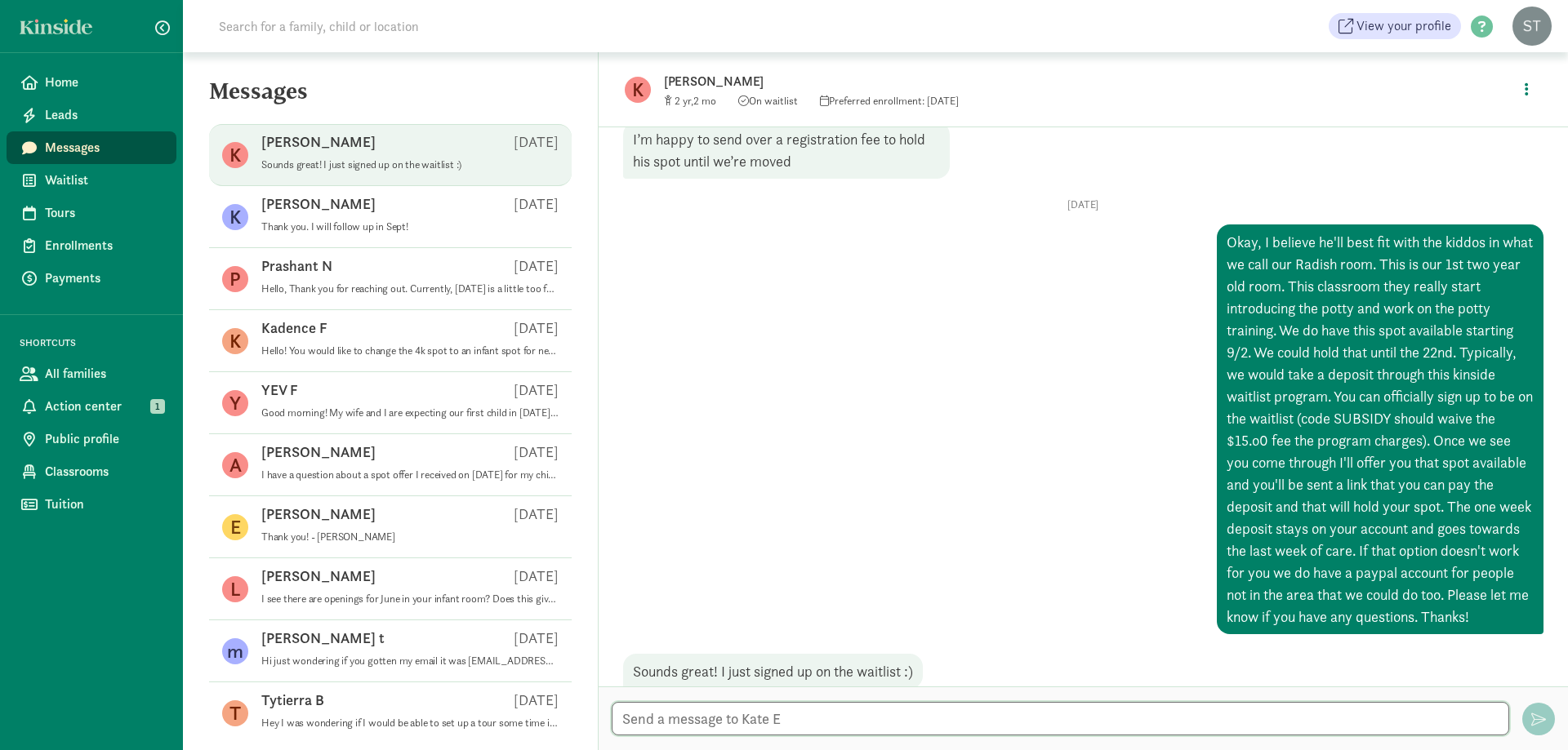
click at [864, 704] on textarea at bounding box center [1060, 719] width 897 height 34
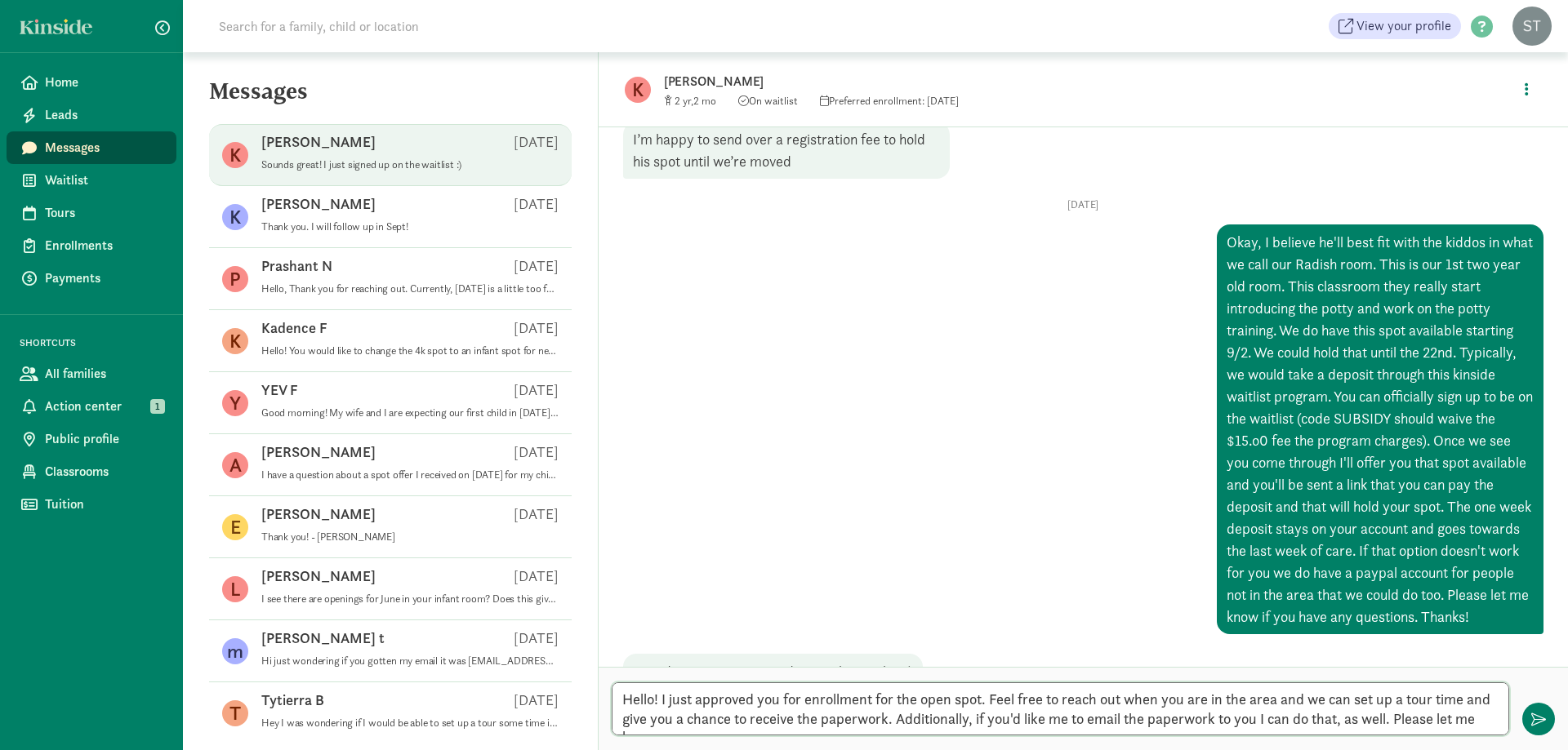
scroll to position [0, 0]
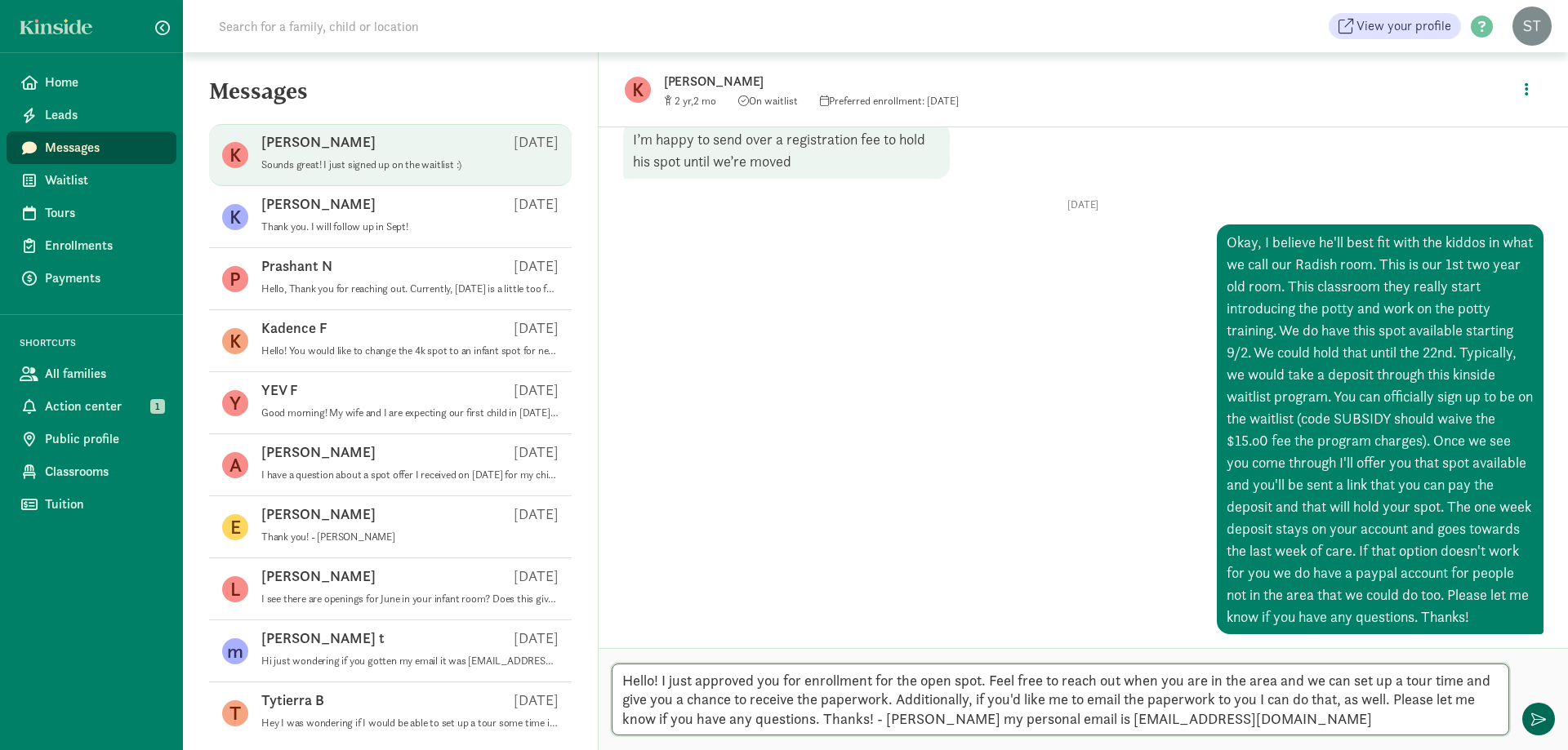
type textarea "Hello! I just approved you for enrollment for the open spot. Feel free to reach…"
click at [1550, 717] on button "button" at bounding box center [1538, 719] width 33 height 33
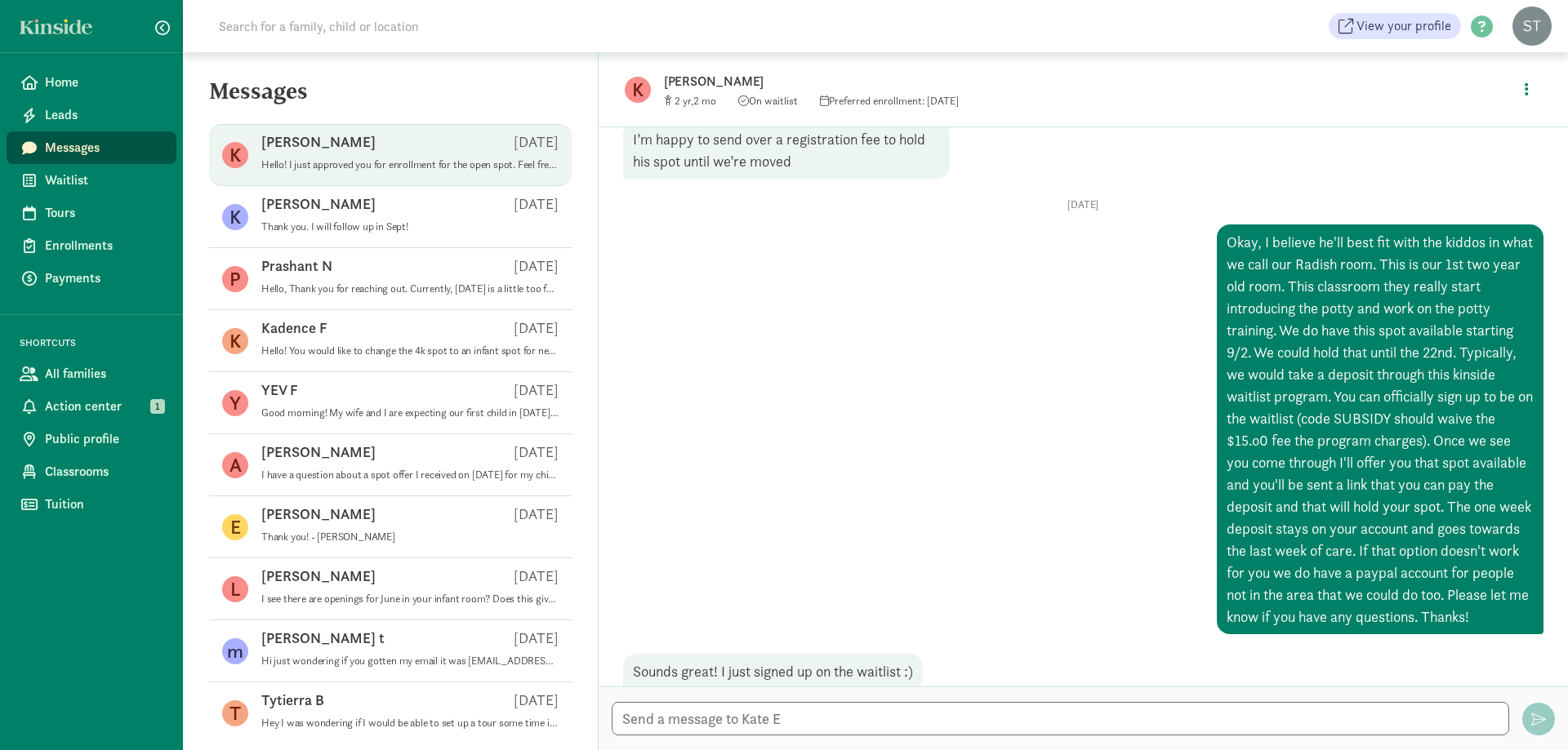
scroll to position [822, 0]
